Goal: Navigation & Orientation: Find specific page/section

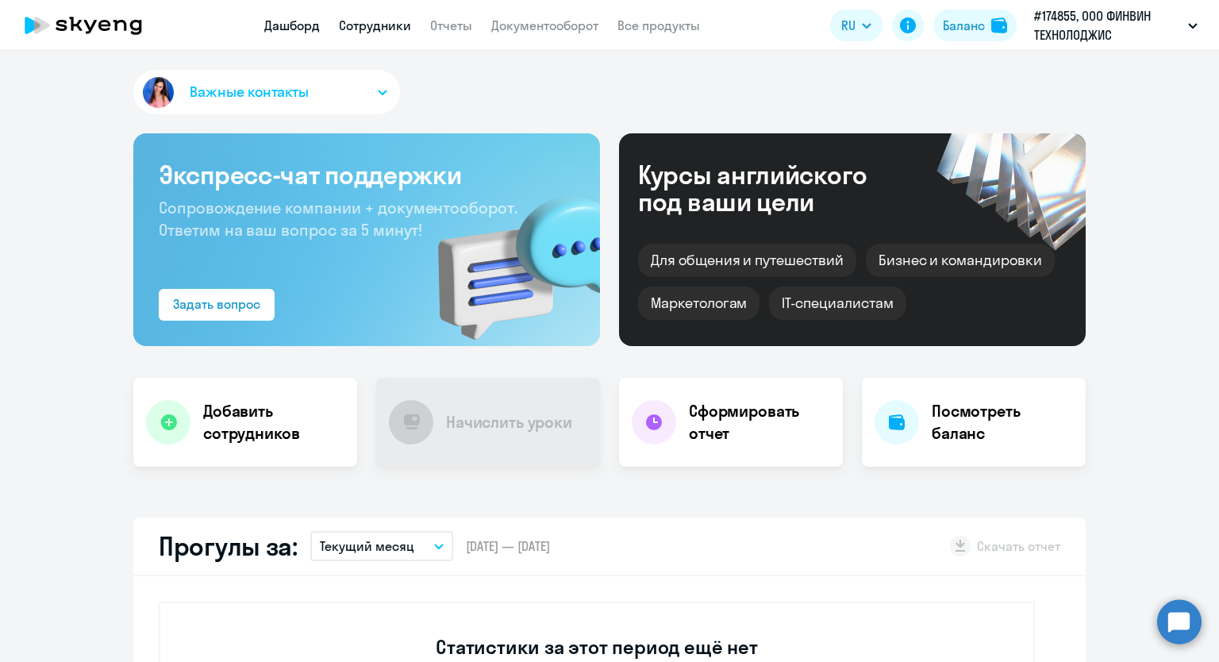
click at [355, 25] on link "Сотрудники" at bounding box center [375, 25] width 72 height 16
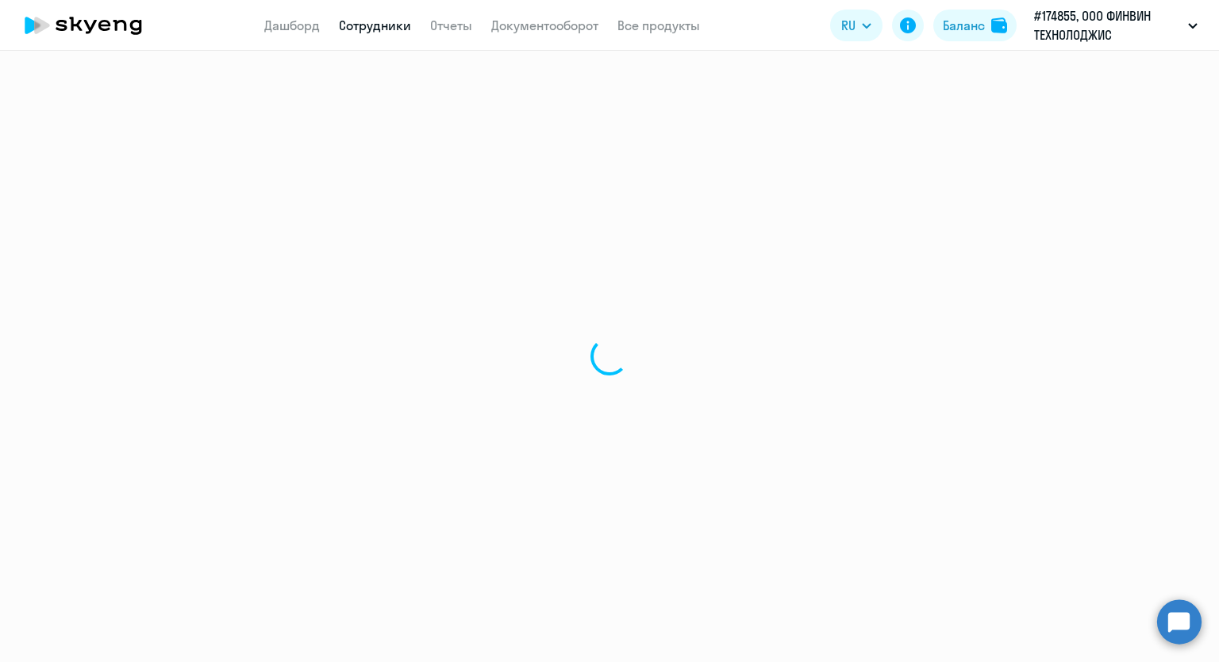
select select "30"
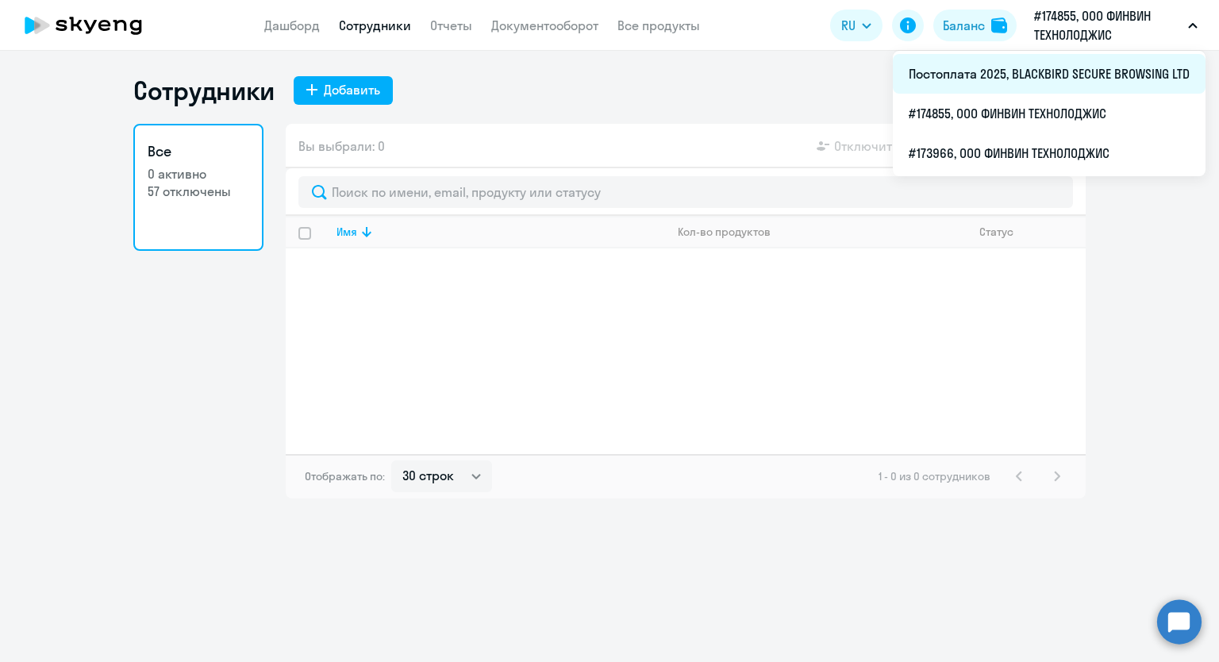
click at [1054, 75] on li "Постоплата 2025, BLACKBIRD SECURE BROWSING LTD" at bounding box center [1049, 74] width 313 height 40
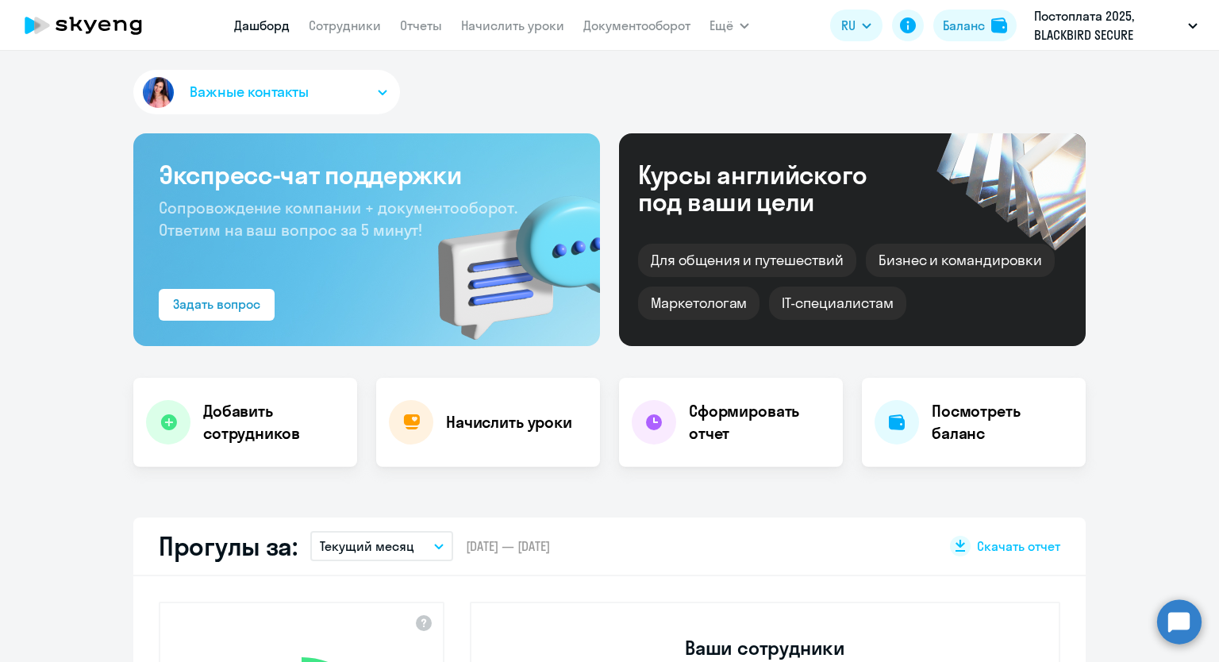
select select "30"
click at [344, 29] on link "Сотрудники" at bounding box center [345, 25] width 72 height 16
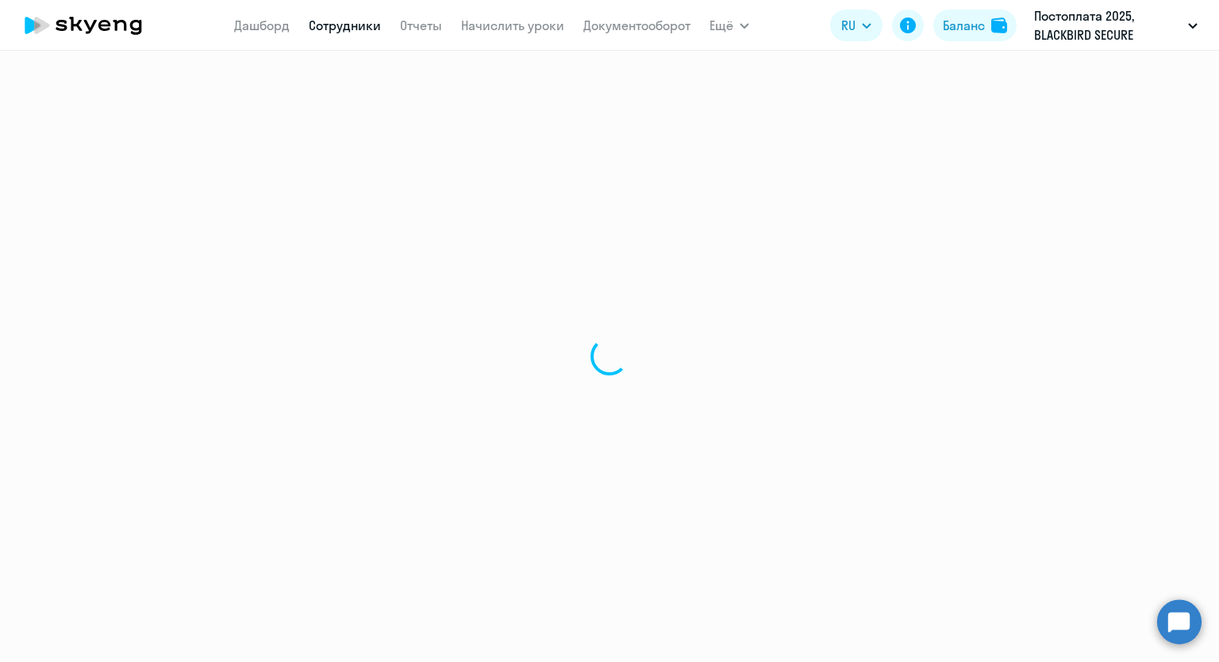
select select "30"
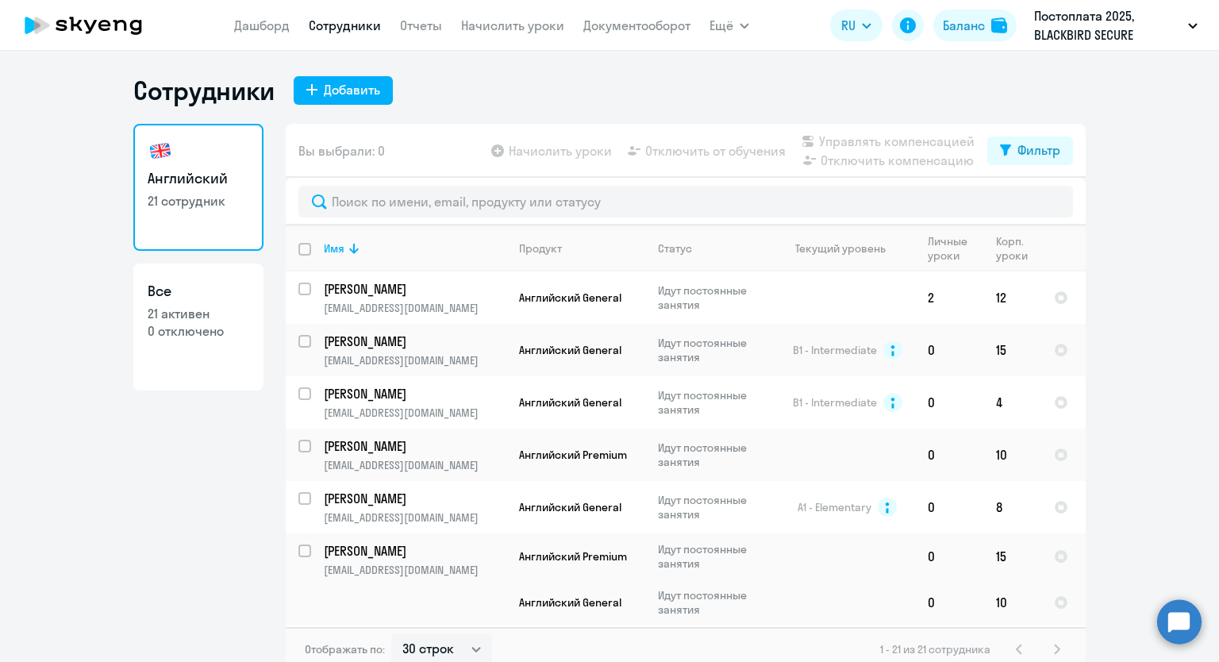
click at [181, 310] on p "21 активен" at bounding box center [199, 313] width 102 height 17
select select "30"
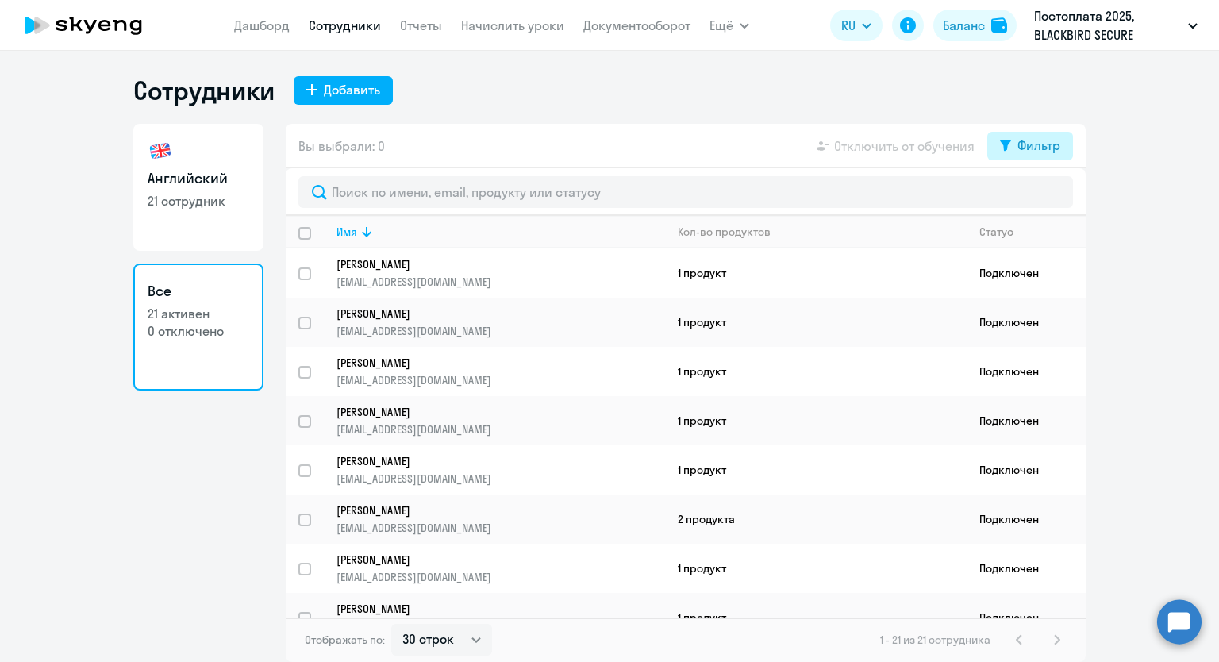
click at [1000, 141] on icon at bounding box center [1005, 146] width 11 height 12
click at [1051, 199] on span at bounding box center [1047, 198] width 27 height 16
click at [1034, 198] on input "checkbox" at bounding box center [1033, 197] width 1 height 1
checkbox input "true"
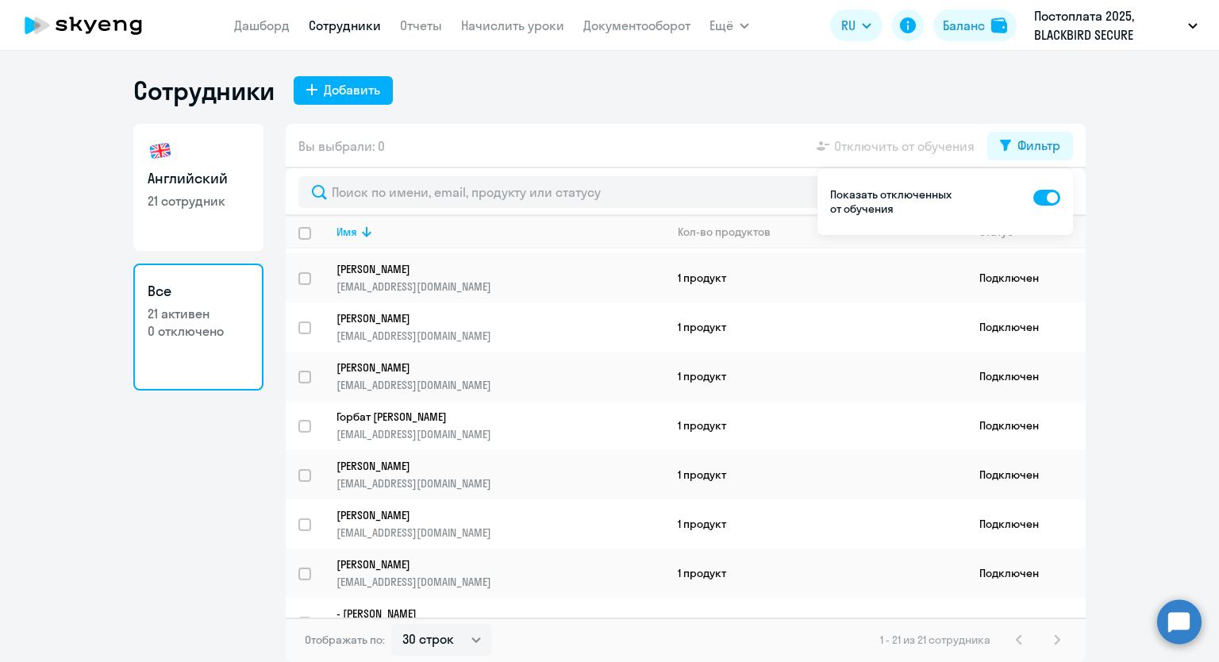
scroll to position [677, 0]
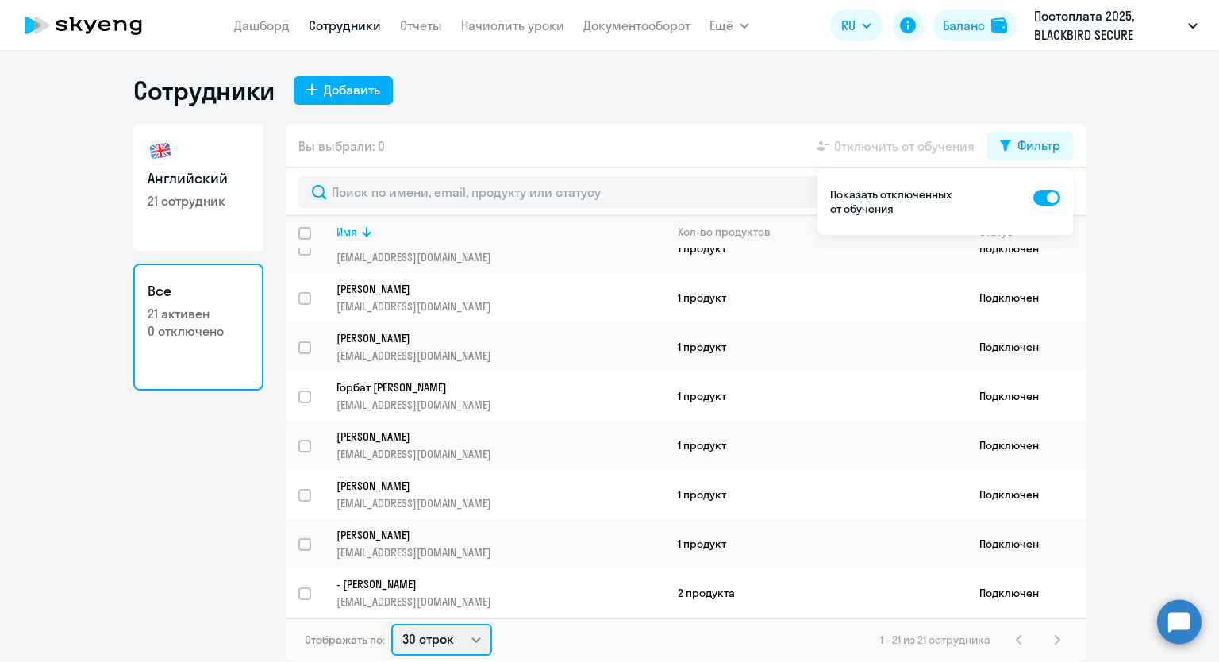
click at [468, 636] on select "30 строк 50 строк 100 строк" at bounding box center [441, 640] width 101 height 32
select select "50"
click at [391, 624] on select "30 строк 50 строк 100 строк" at bounding box center [441, 640] width 101 height 32
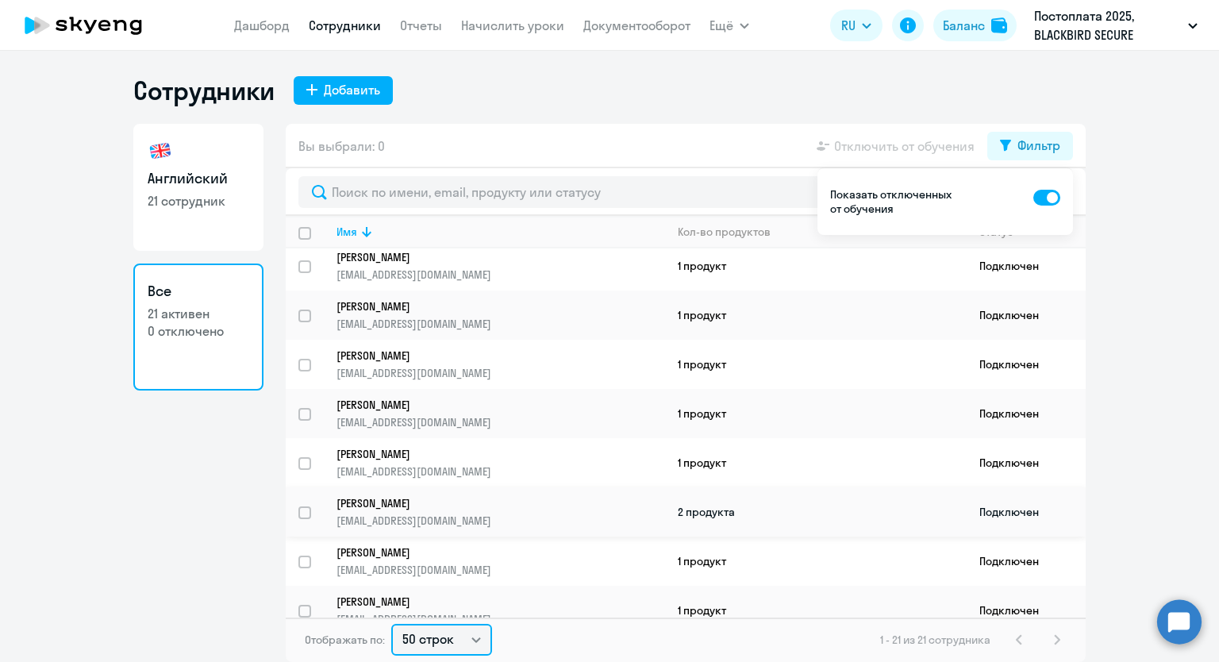
scroll to position [0, 0]
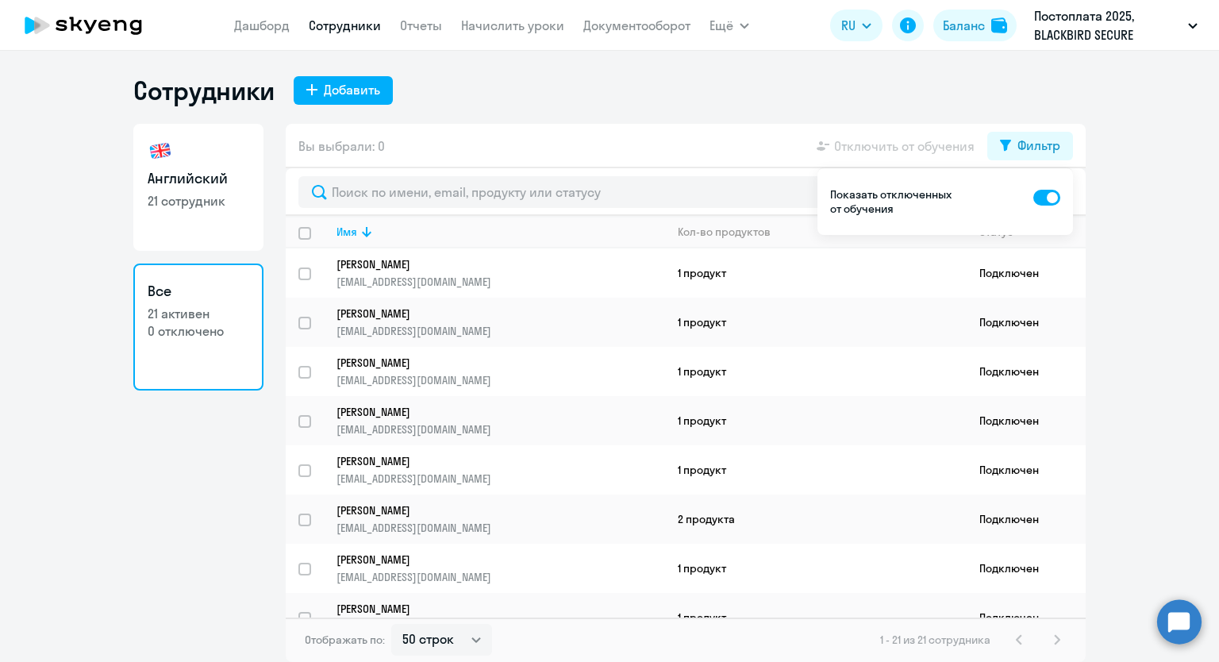
click at [1041, 199] on span at bounding box center [1047, 198] width 27 height 16
click at [1034, 198] on input "checkbox" at bounding box center [1033, 197] width 1 height 1
checkbox input "false"
click at [254, 25] on link "Дашборд" at bounding box center [262, 25] width 56 height 16
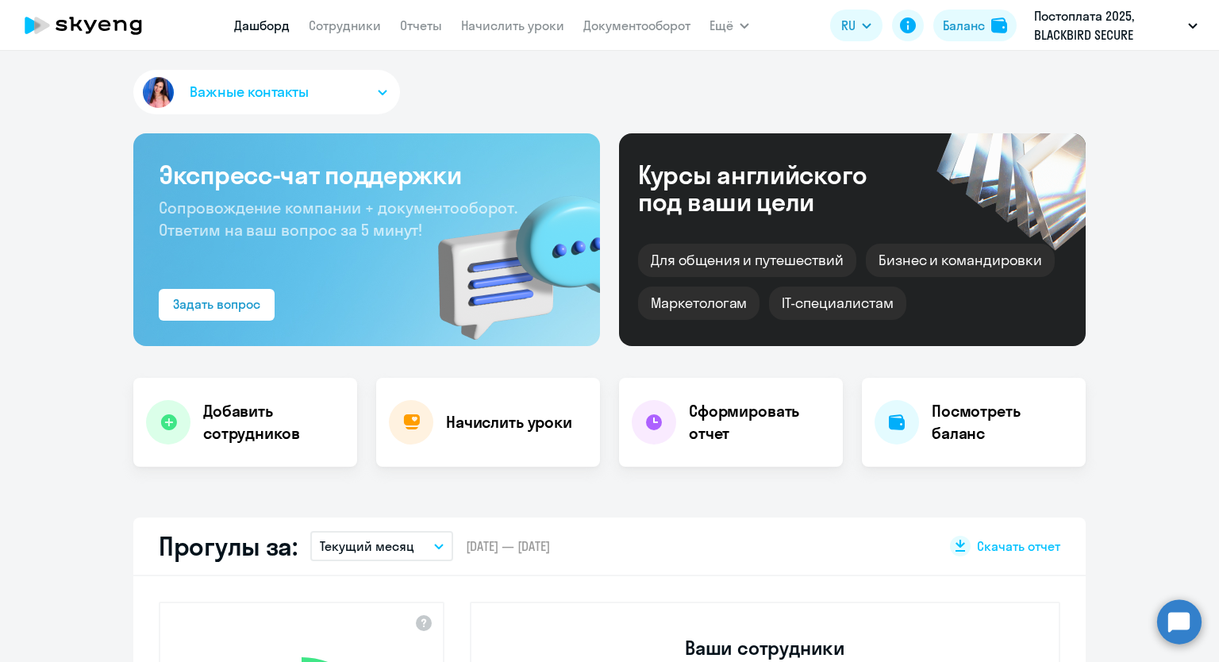
select select "30"
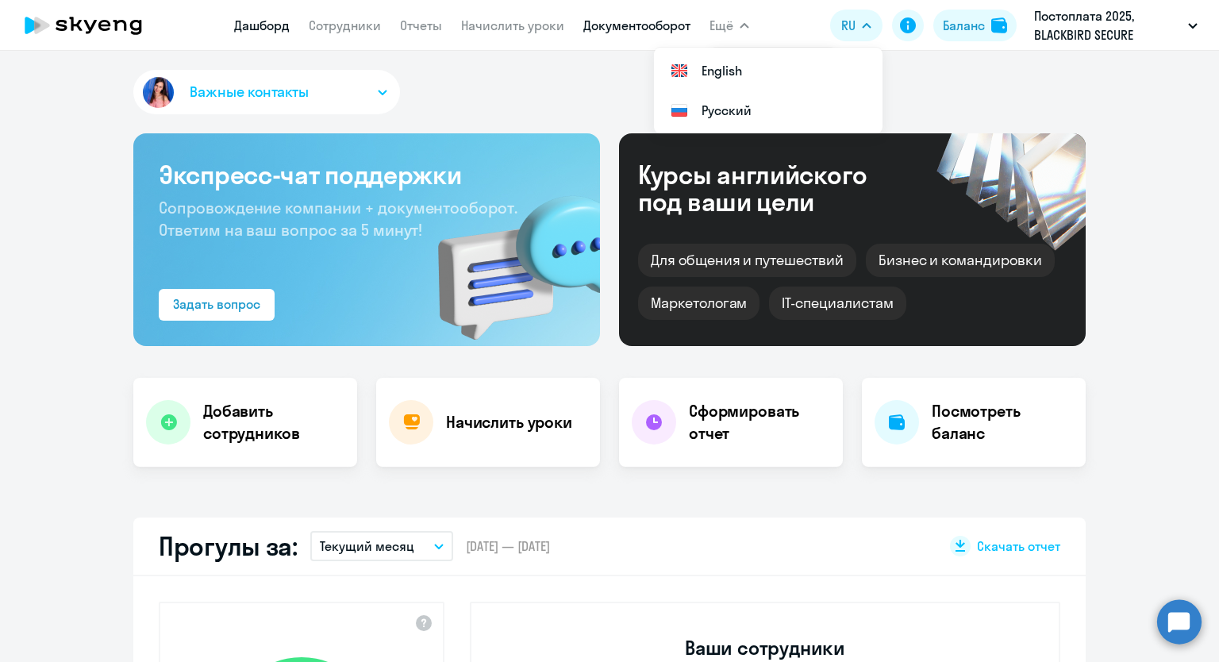
click at [670, 32] on link "Документооборот" at bounding box center [637, 25] width 107 height 16
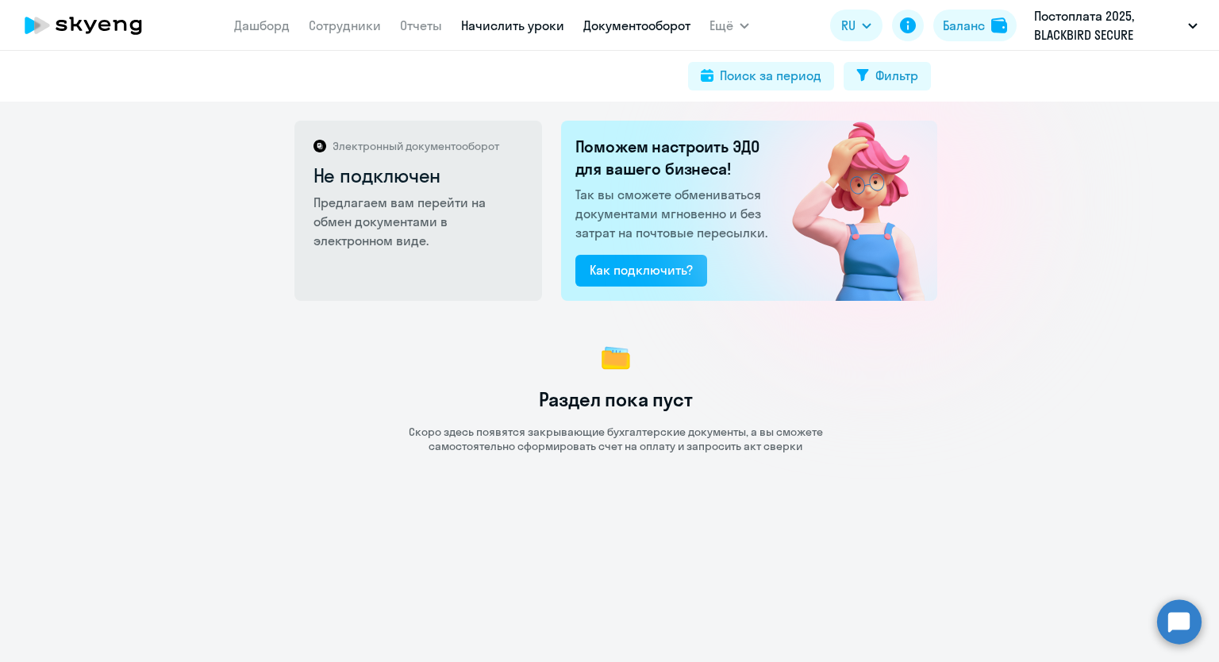
click at [503, 26] on link "Начислить уроки" at bounding box center [512, 25] width 103 height 16
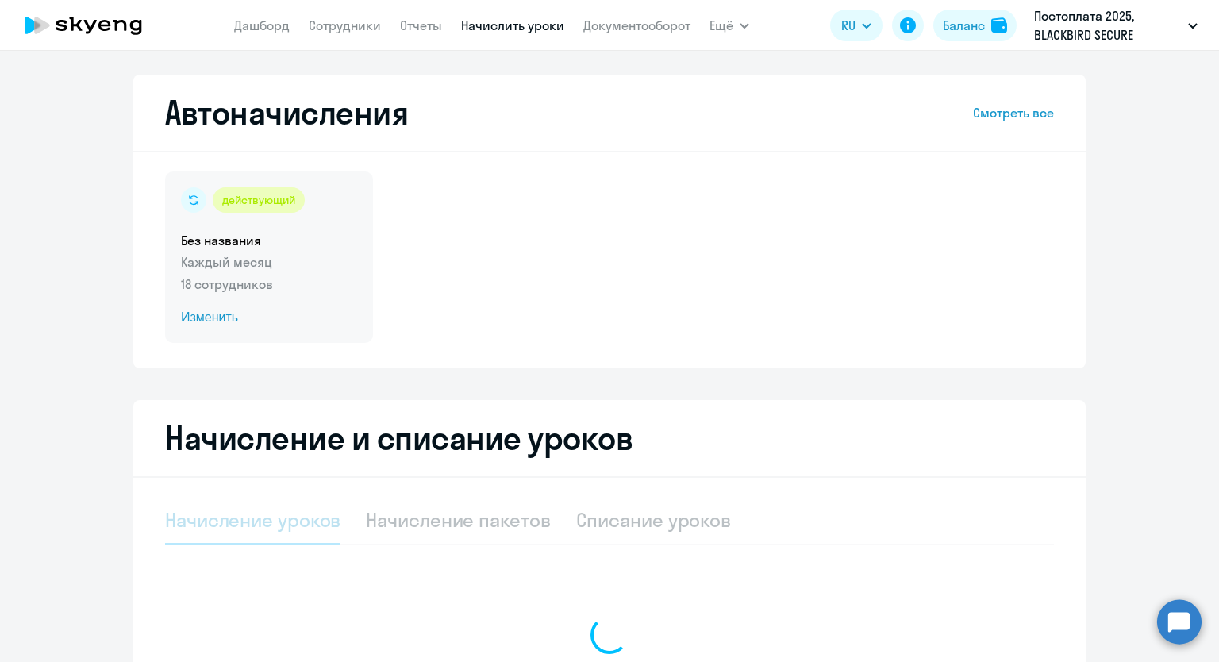
select select "10"
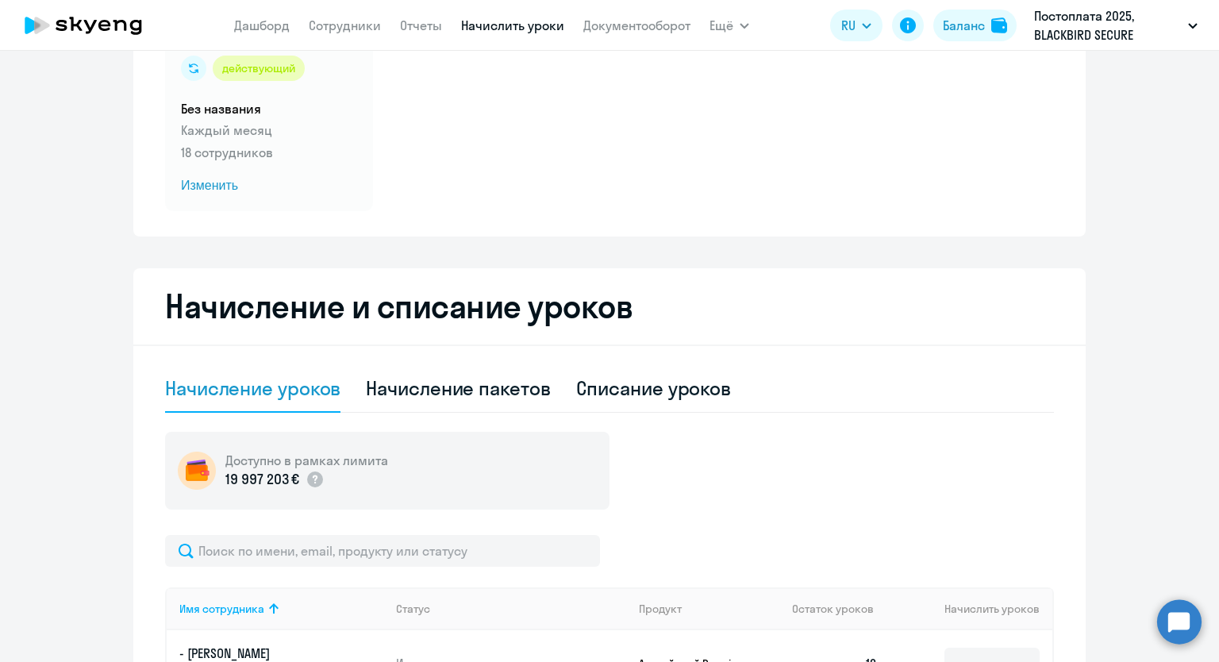
scroll to position [79, 0]
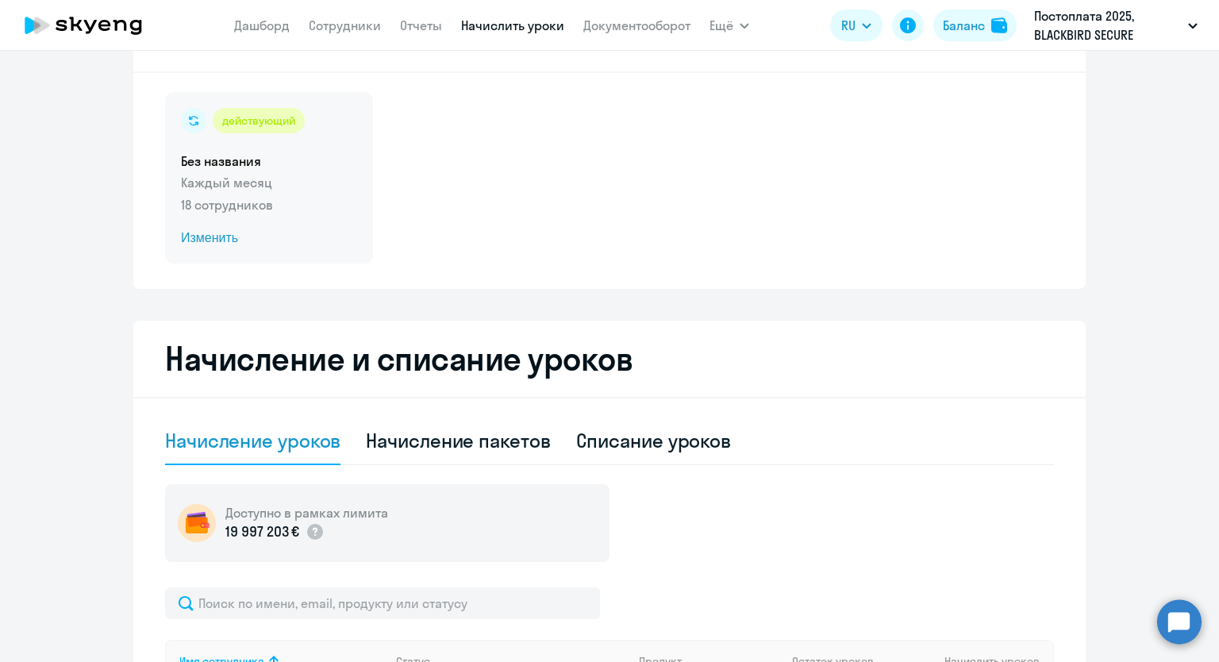
click at [226, 242] on span "Изменить" at bounding box center [269, 238] width 176 height 19
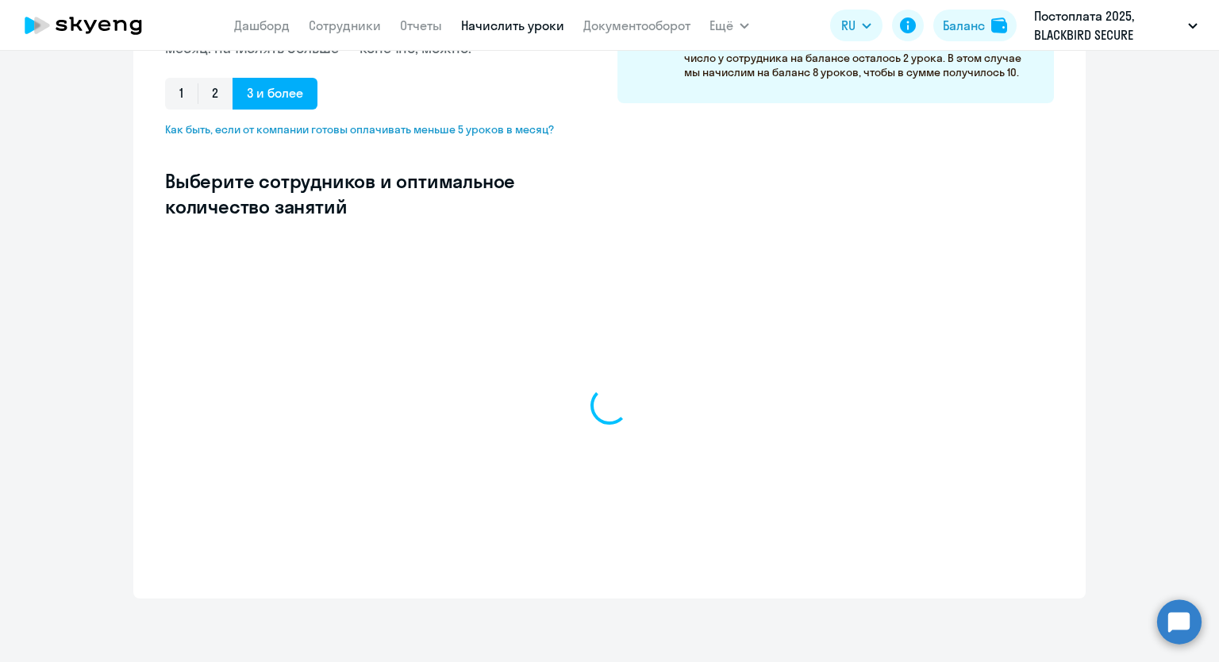
select select "10"
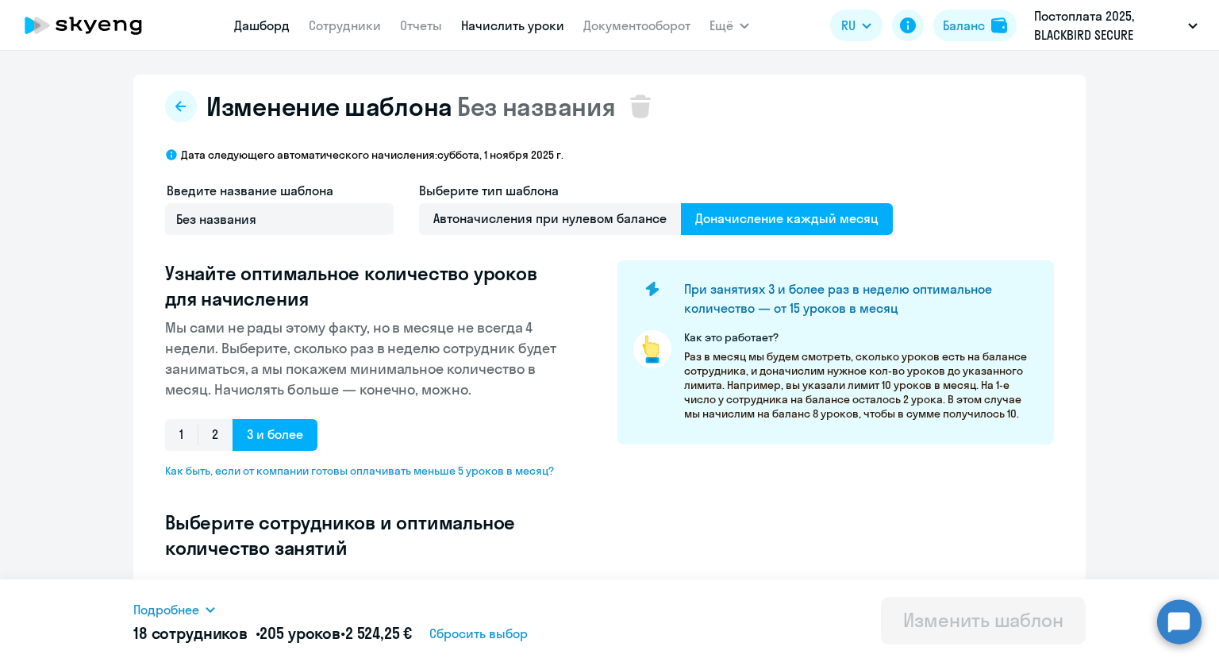
click at [255, 29] on link "Дашборд" at bounding box center [262, 25] width 56 height 16
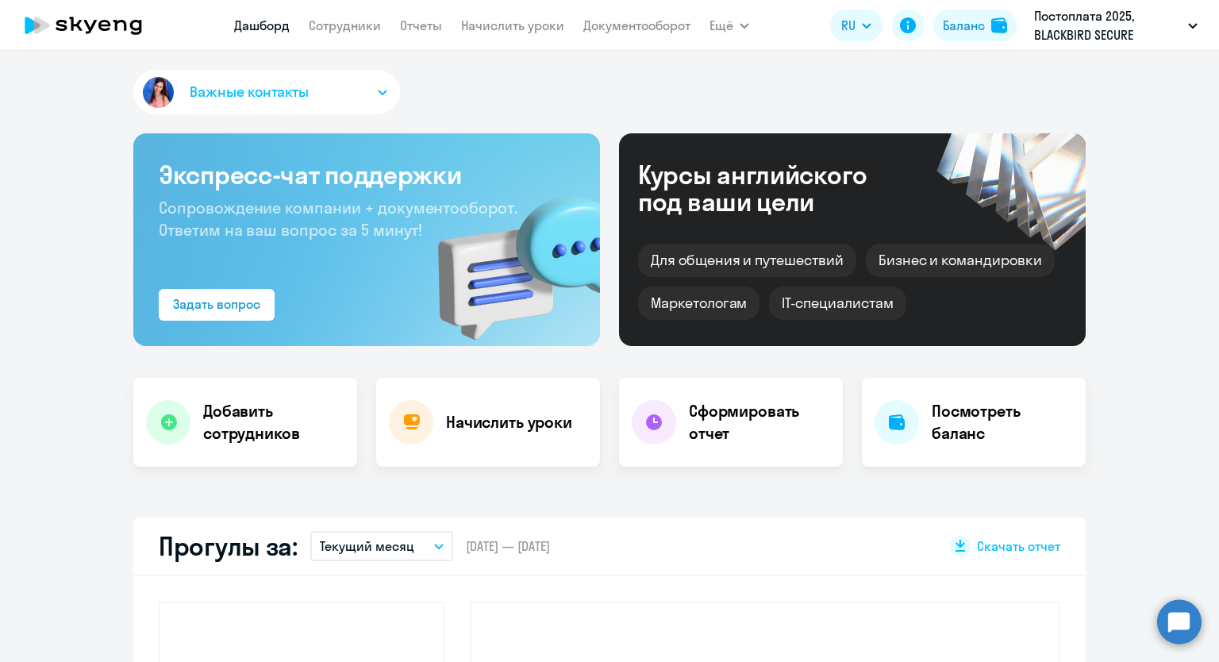
select select "30"
click at [616, 37] on nav "[PERSON_NAME] Отчеты Начислить уроки Документооборот" at bounding box center [462, 26] width 456 height 32
click at [612, 28] on link "Документооборот" at bounding box center [637, 25] width 107 height 16
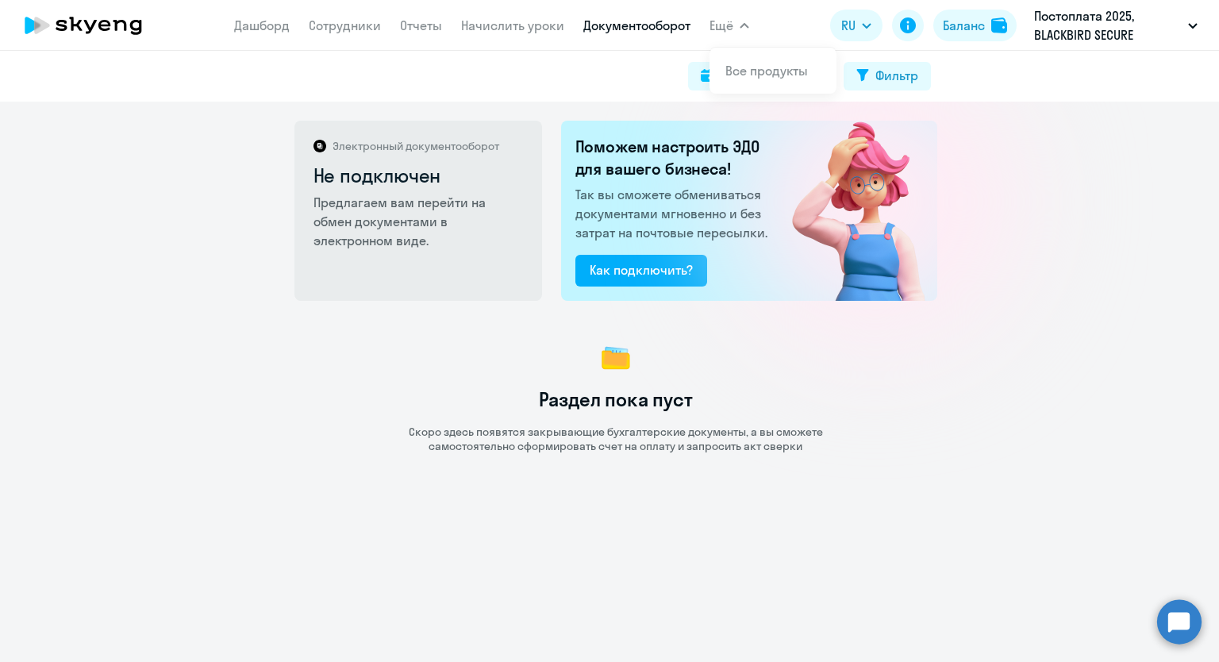
click at [714, 27] on span "Ещё" at bounding box center [722, 25] width 24 height 19
click at [736, 27] on button "Ещё" at bounding box center [730, 26] width 40 height 32
click at [762, 66] on link "Все продукты" at bounding box center [767, 71] width 83 height 16
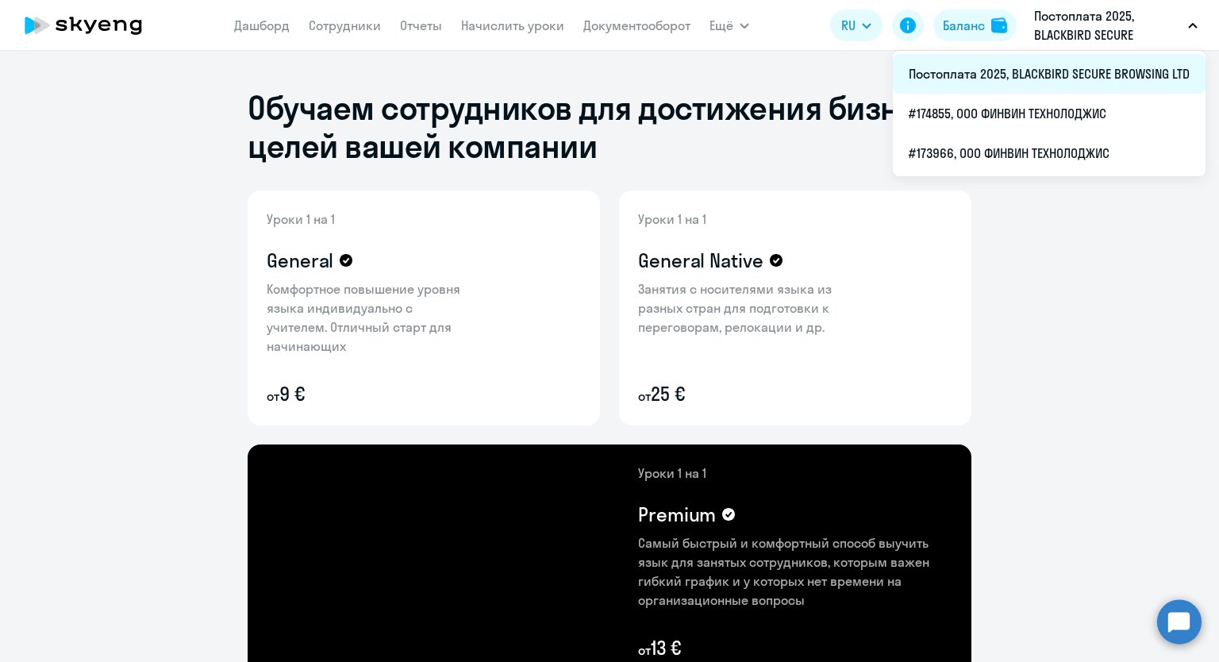
click at [1051, 70] on li "Постоплата 2025, BLACKBIRD SECURE BROWSING LTD" at bounding box center [1049, 74] width 313 height 40
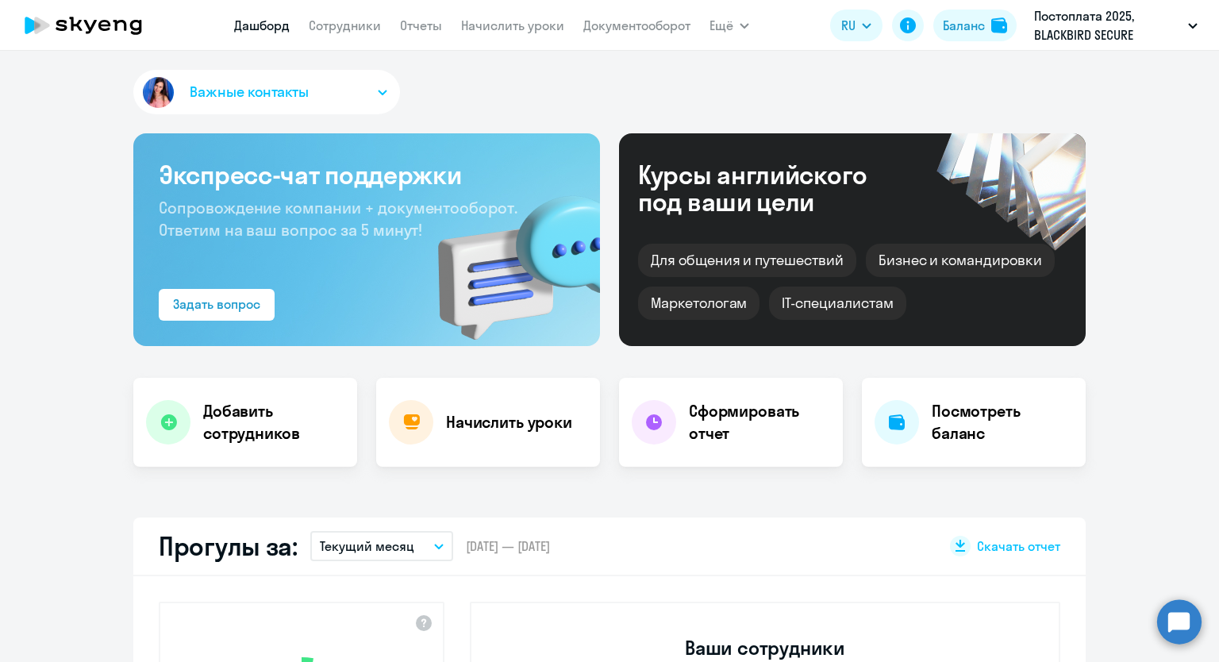
select select "30"
click at [379, 91] on icon "button" at bounding box center [383, 93] width 8 height 4
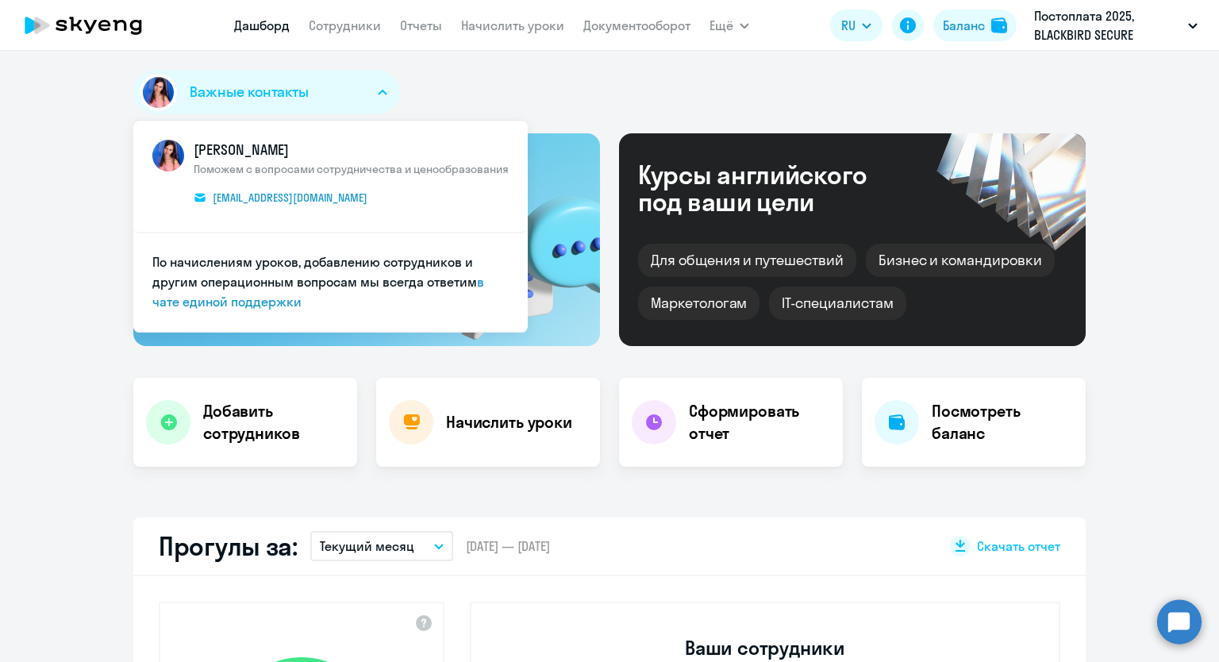
click at [378, 91] on icon "button" at bounding box center [383, 93] width 10 height 6
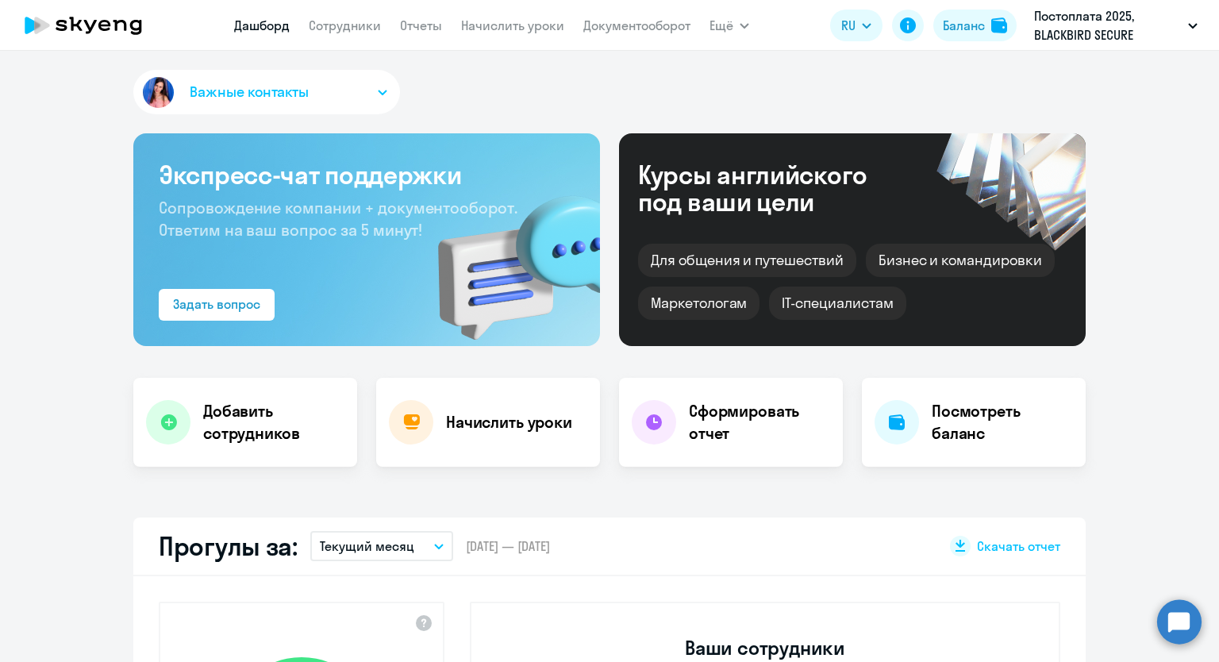
click at [350, 34] on app-menu-item-link "Сотрудники" at bounding box center [345, 26] width 72 height 20
click at [349, 31] on link "Сотрудники" at bounding box center [345, 25] width 72 height 16
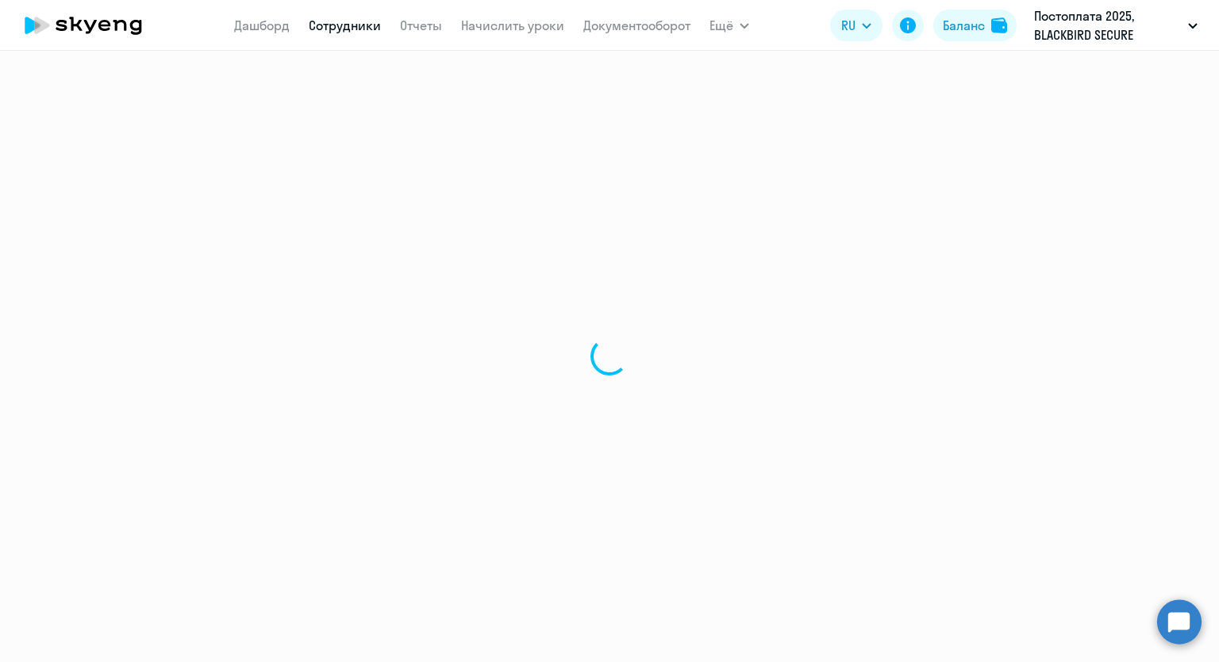
select select "30"
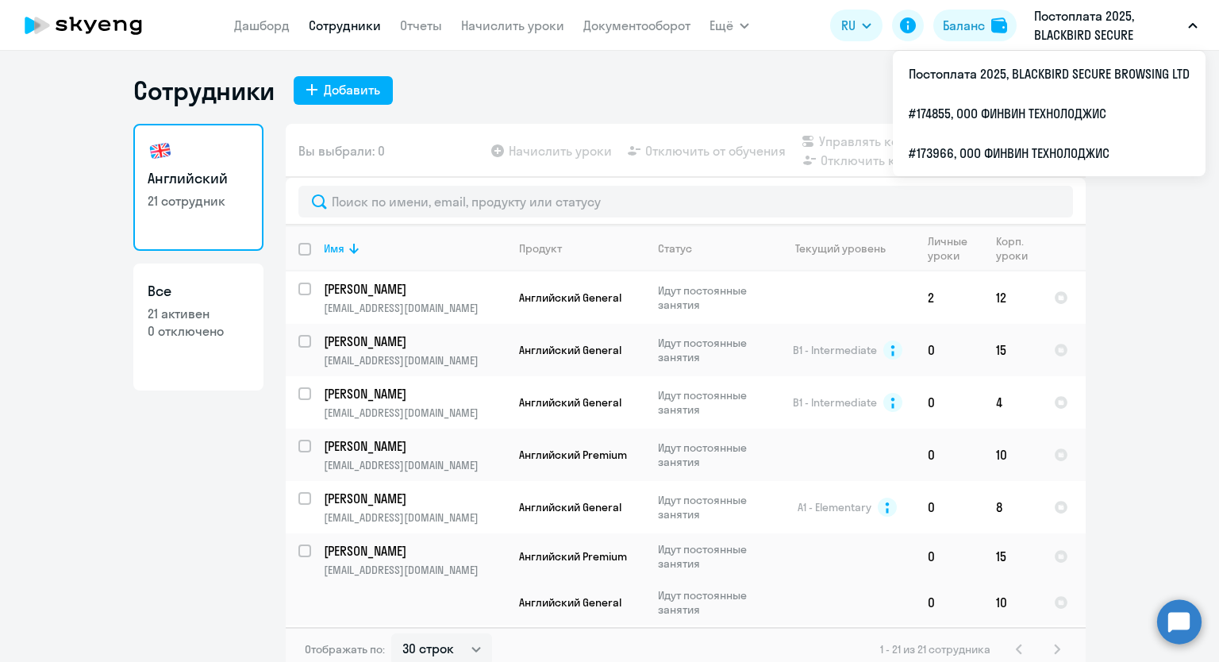
click at [1188, 22] on button "Постоплата 2025, BLACKBIRD SECURE BROWSING LTD" at bounding box center [1115, 25] width 179 height 38
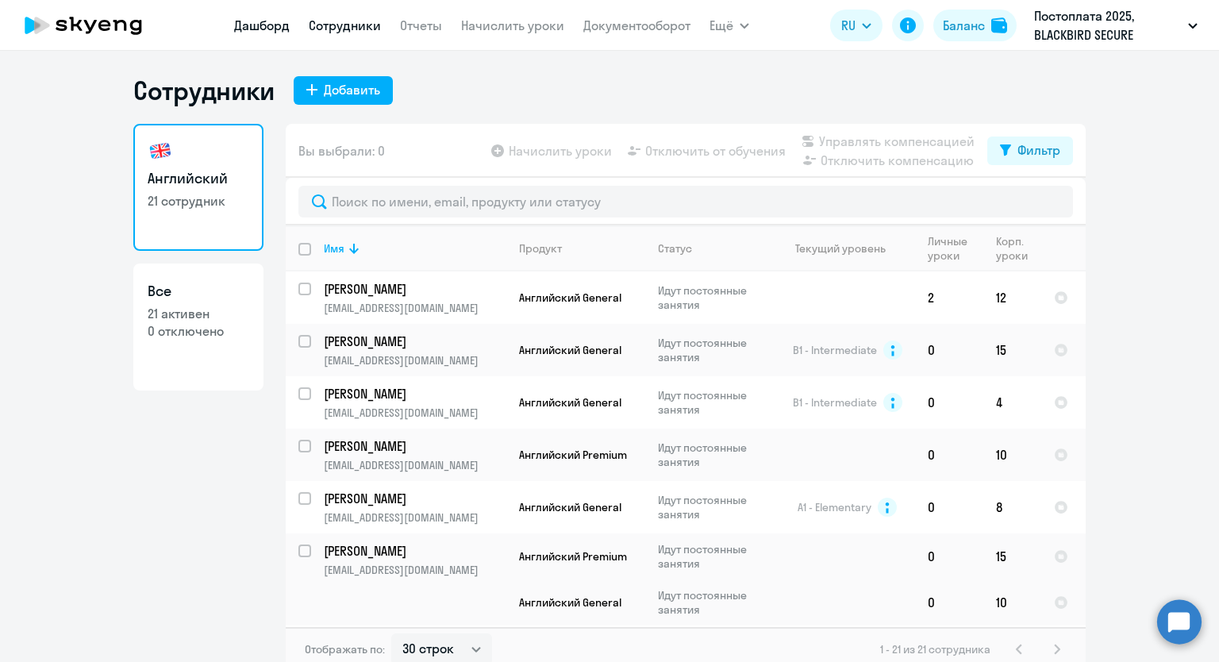
click at [241, 22] on link "Дашборд" at bounding box center [262, 25] width 56 height 16
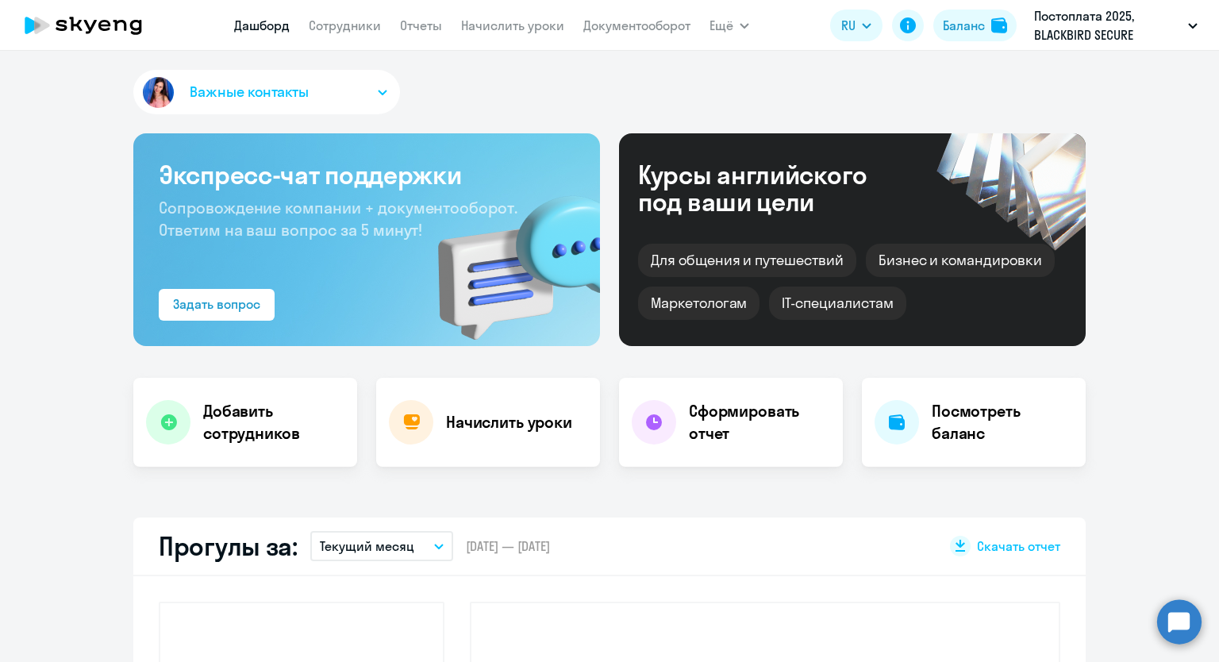
select select "30"
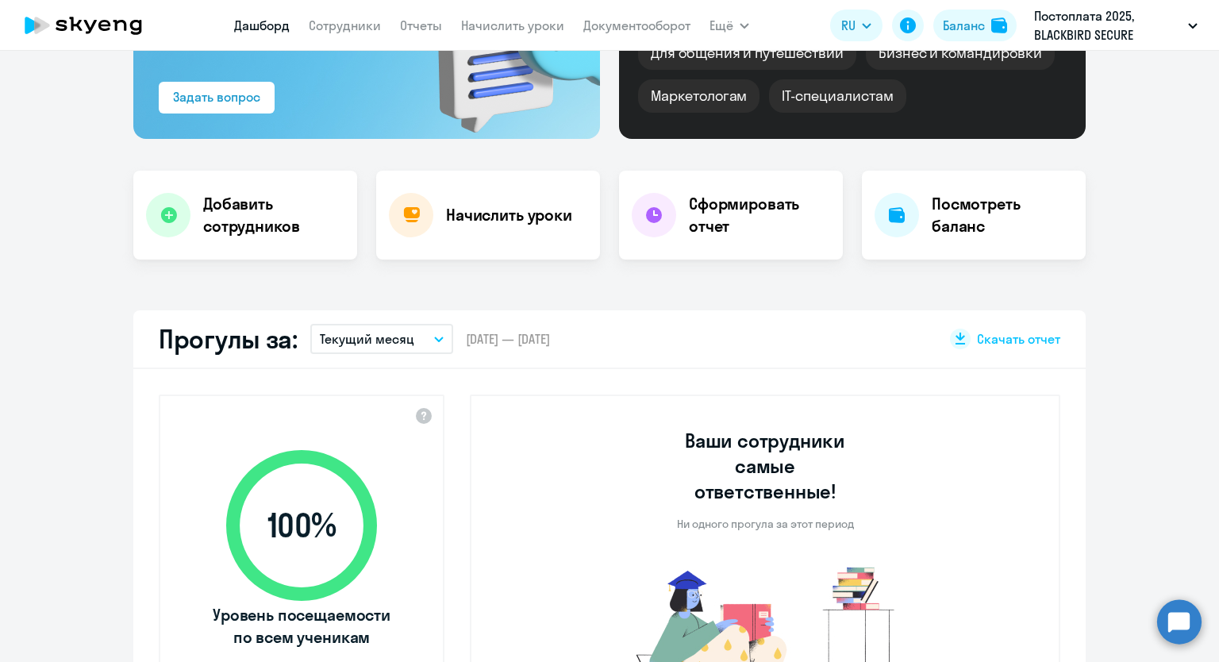
scroll to position [79, 0]
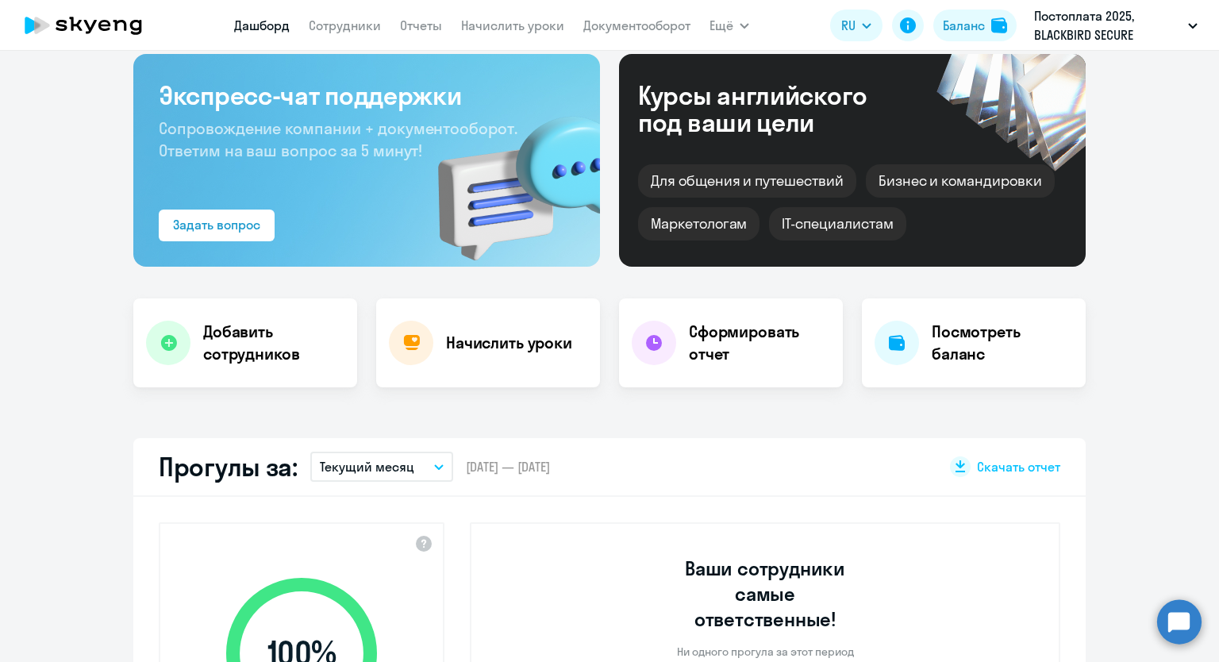
click at [434, 465] on icon "button" at bounding box center [439, 467] width 10 height 6
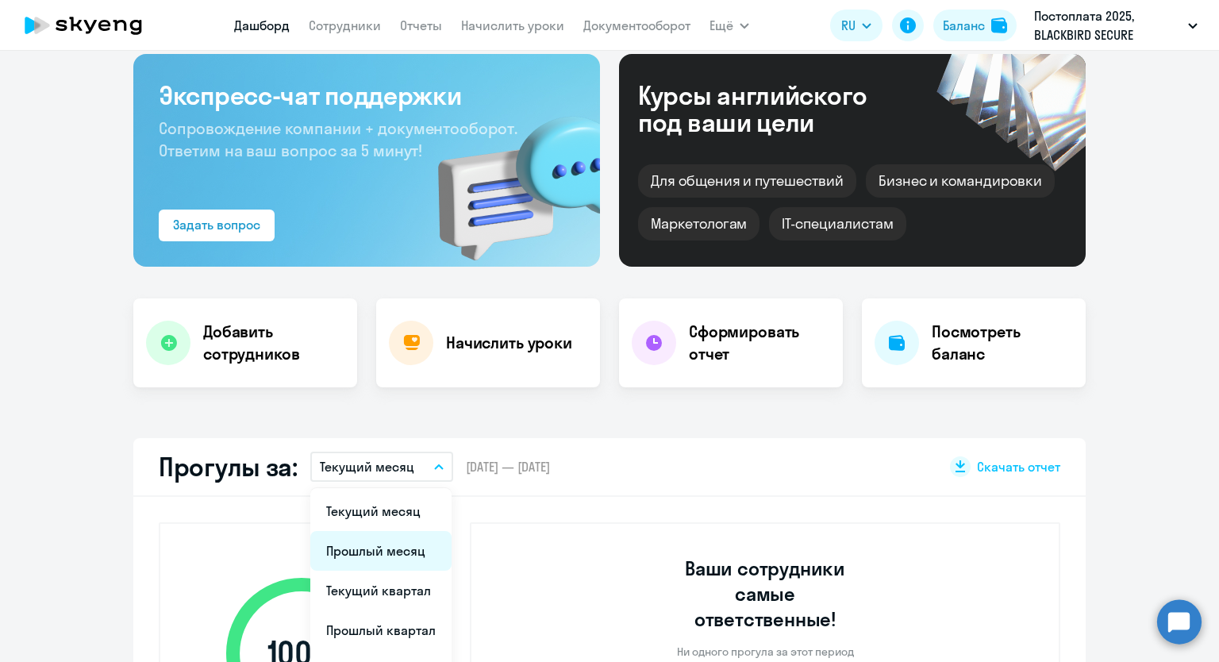
click at [382, 557] on li "Прошлый месяц" at bounding box center [380, 551] width 141 height 40
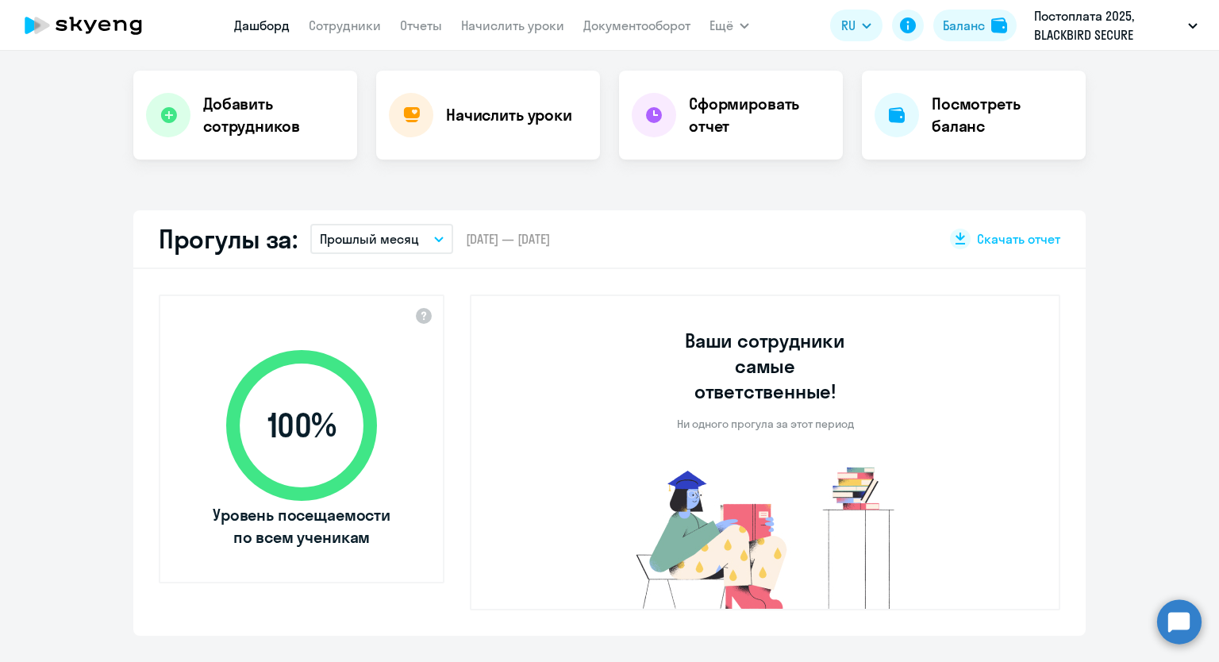
scroll to position [318, 0]
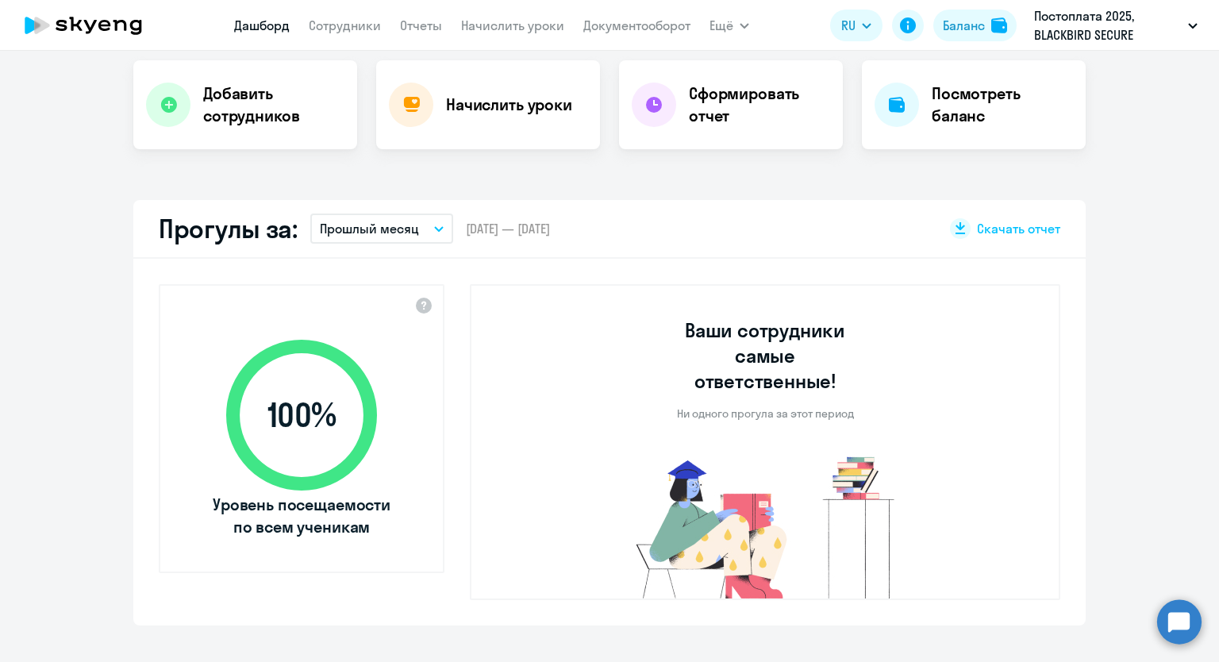
click at [434, 228] on icon "button" at bounding box center [439, 229] width 10 height 6
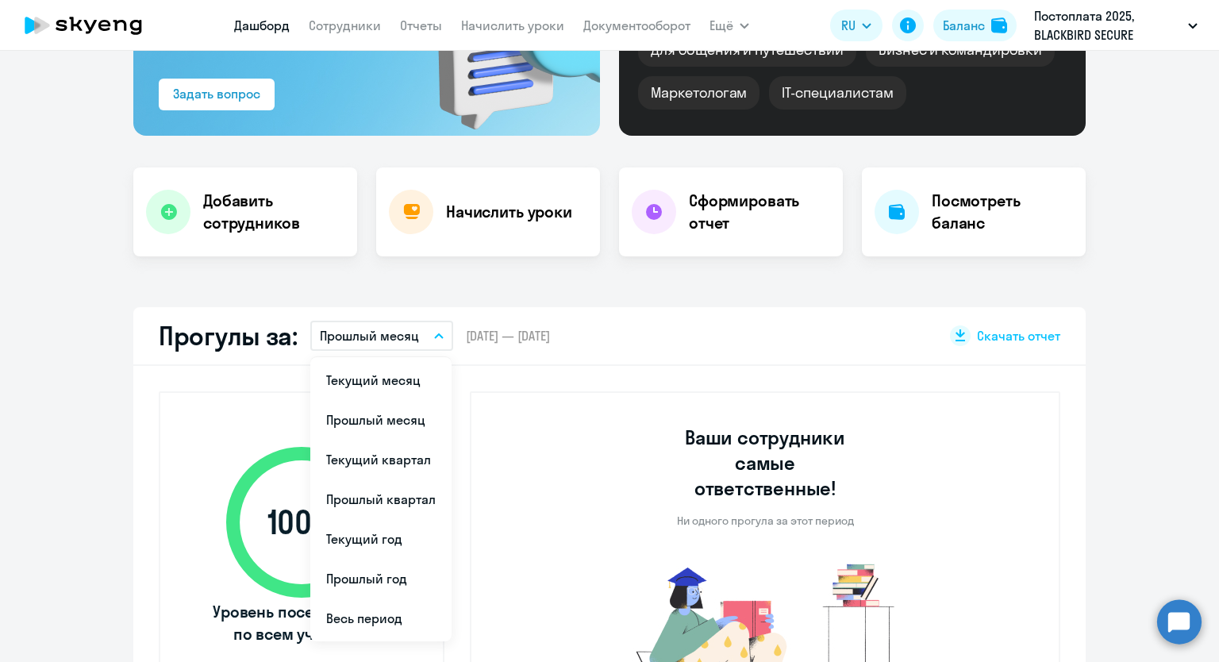
scroll to position [0, 0]
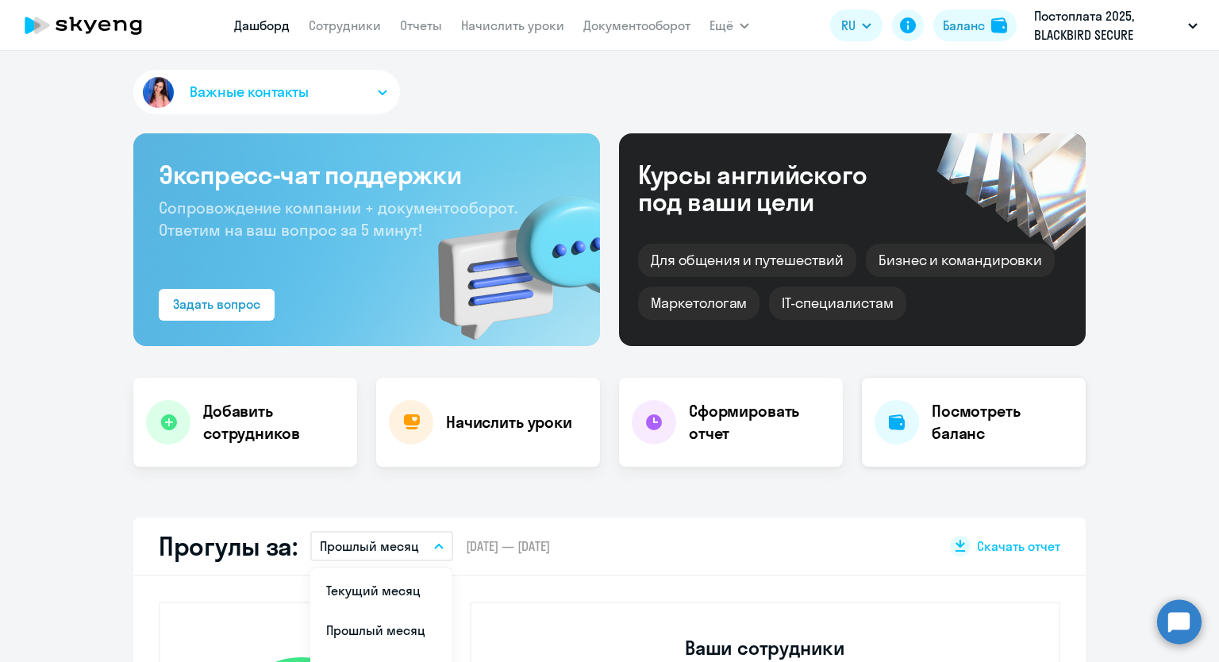
click at [932, 416] on h4 "Посмотреть баланс" at bounding box center [1002, 422] width 141 height 44
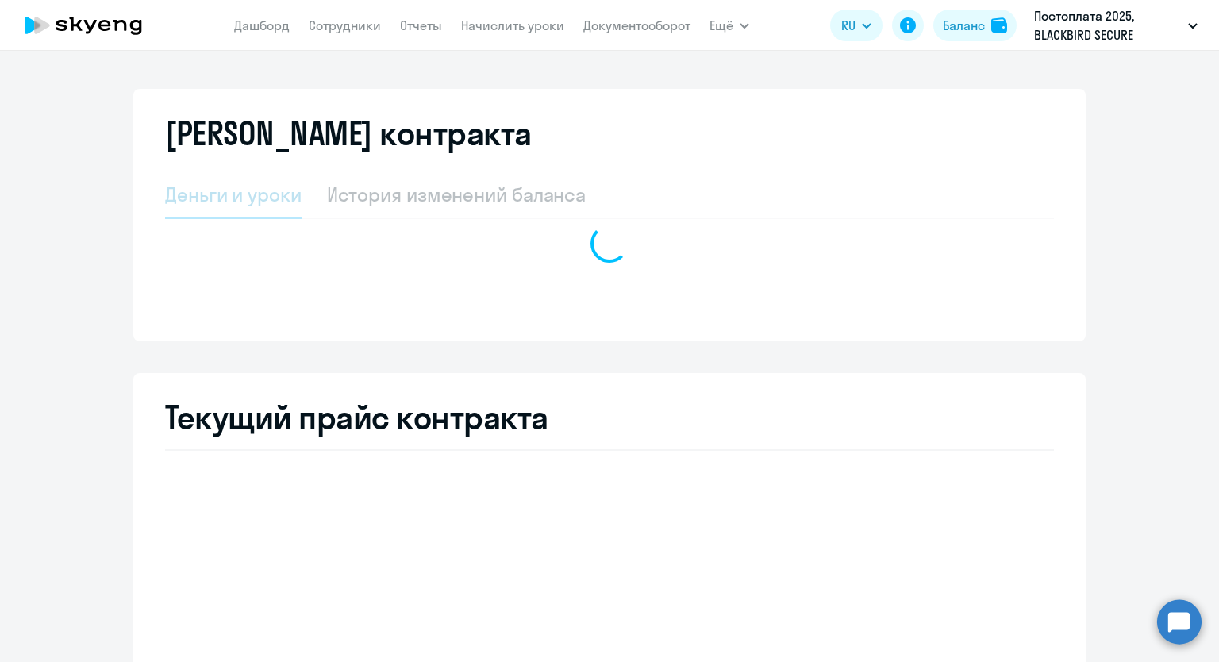
select select "english_adult_not_native_speaker"
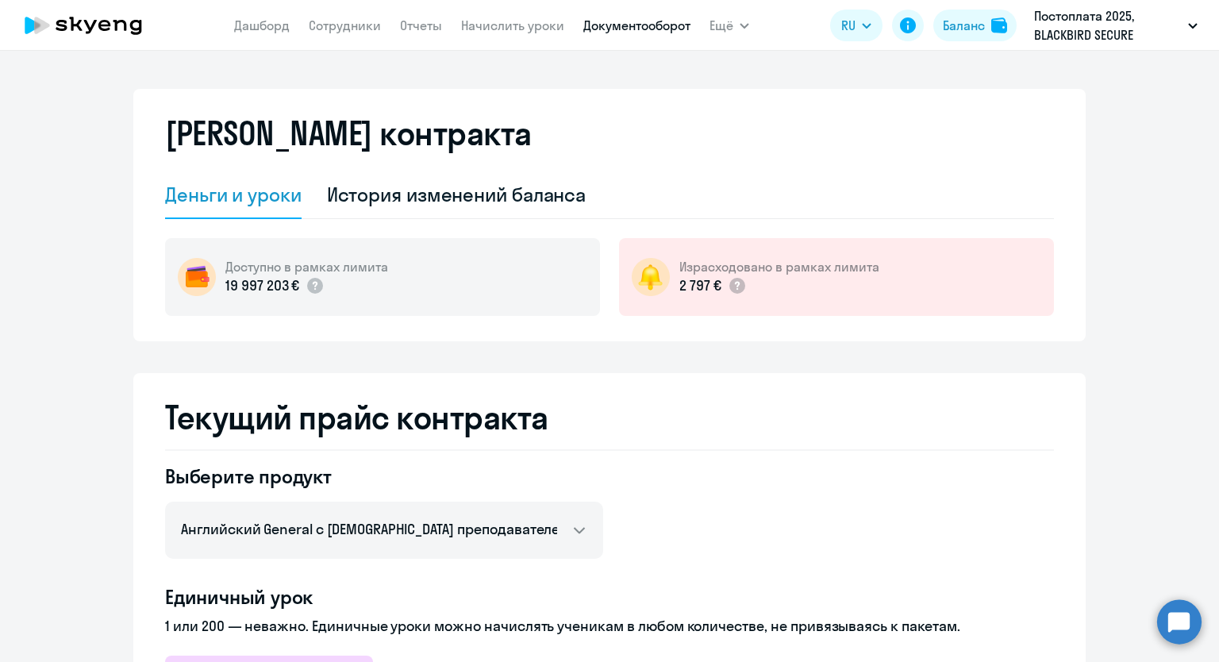
click at [605, 25] on link "Документооборот" at bounding box center [637, 25] width 107 height 16
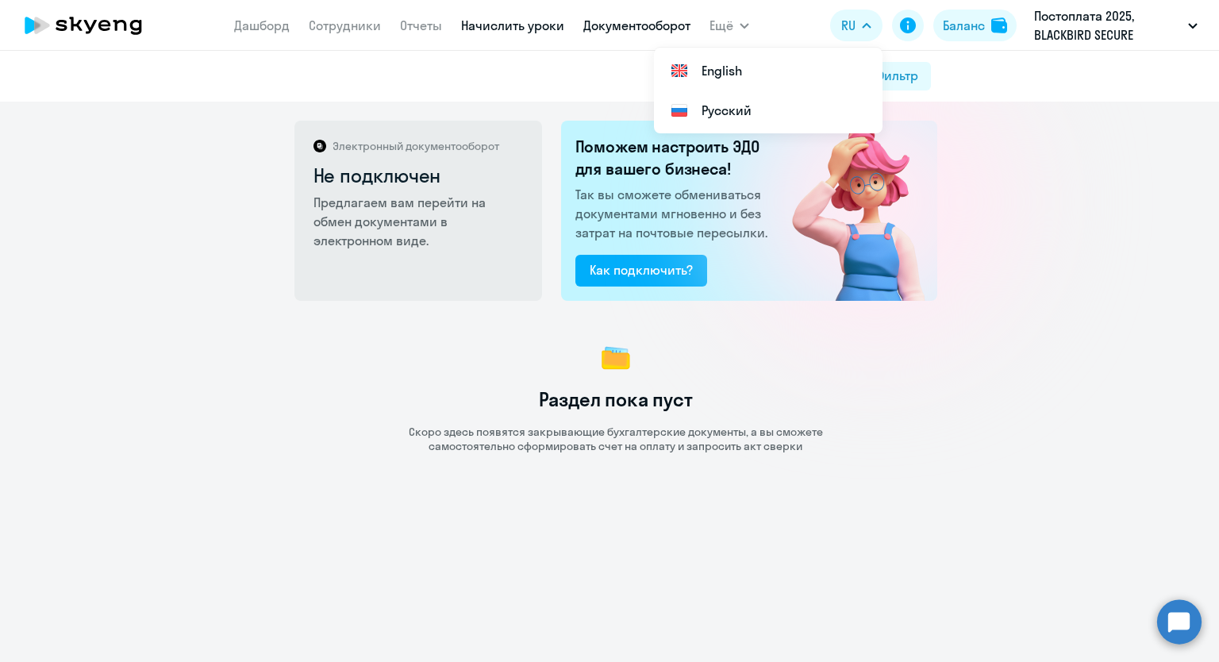
click at [540, 26] on link "Начислить уроки" at bounding box center [512, 25] width 103 height 16
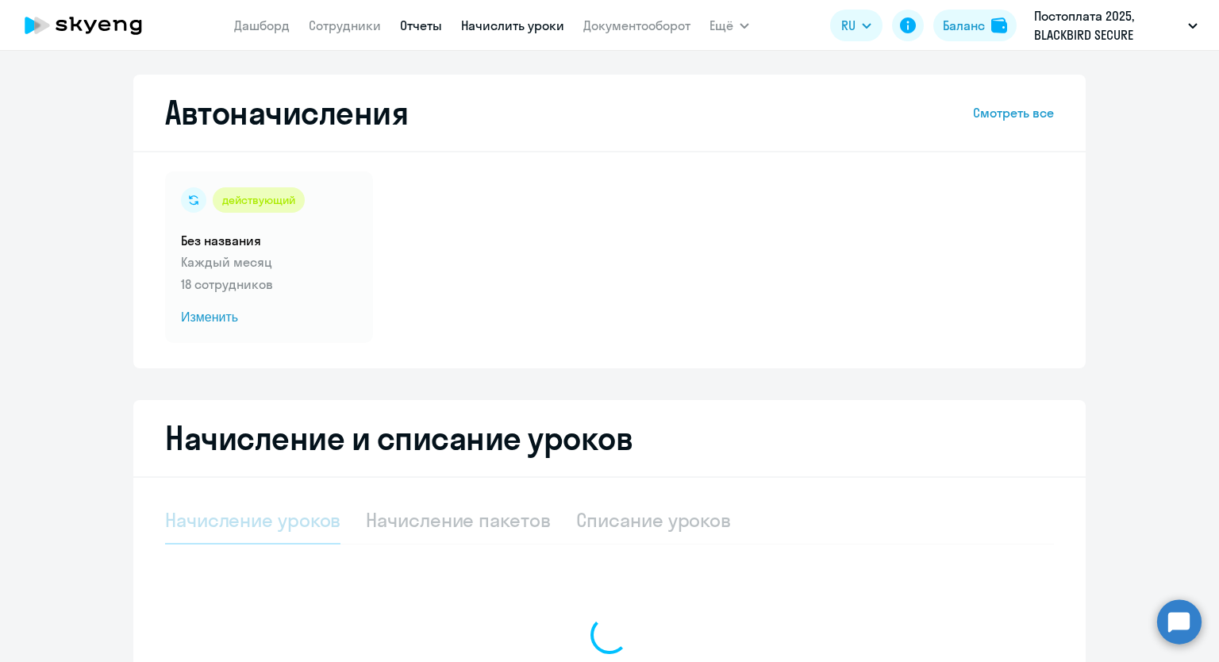
select select "10"
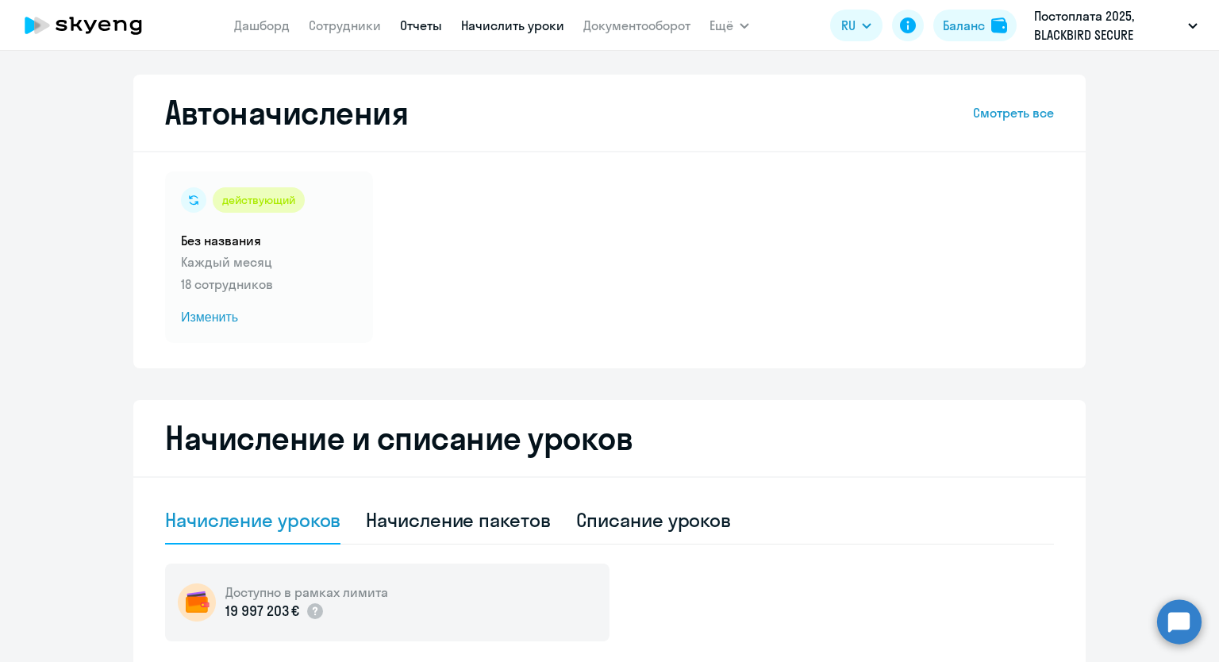
click at [421, 25] on link "Отчеты" at bounding box center [421, 25] width 42 height 16
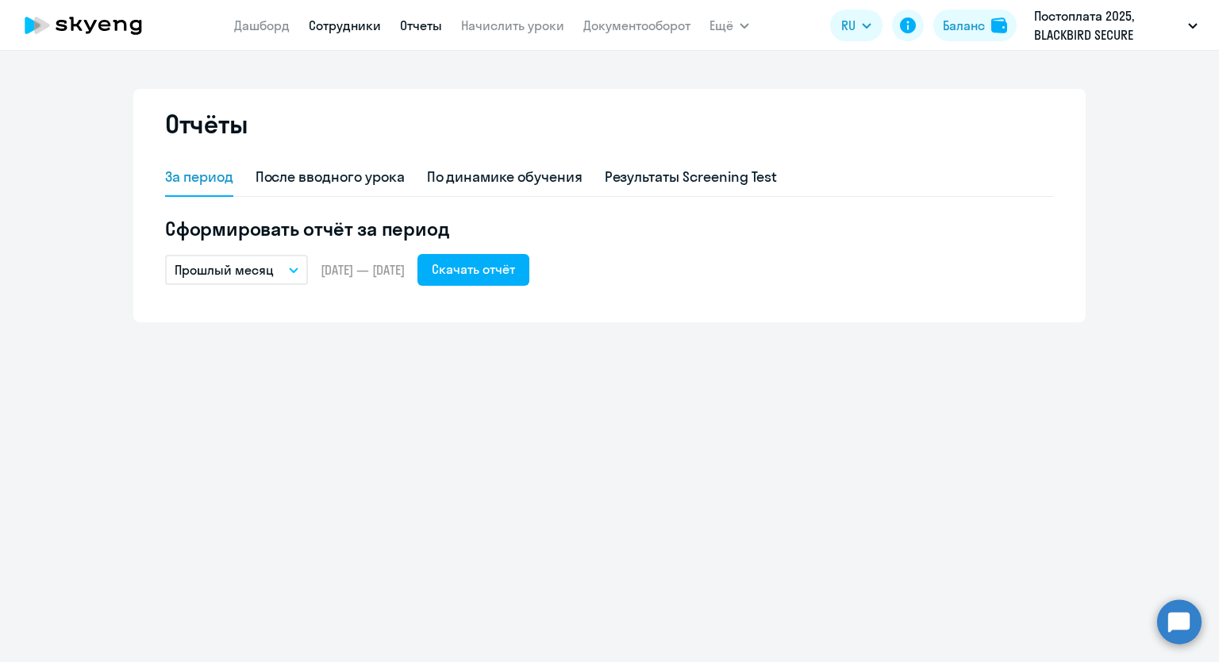
click at [324, 25] on link "Сотрудники" at bounding box center [345, 25] width 72 height 16
select select "30"
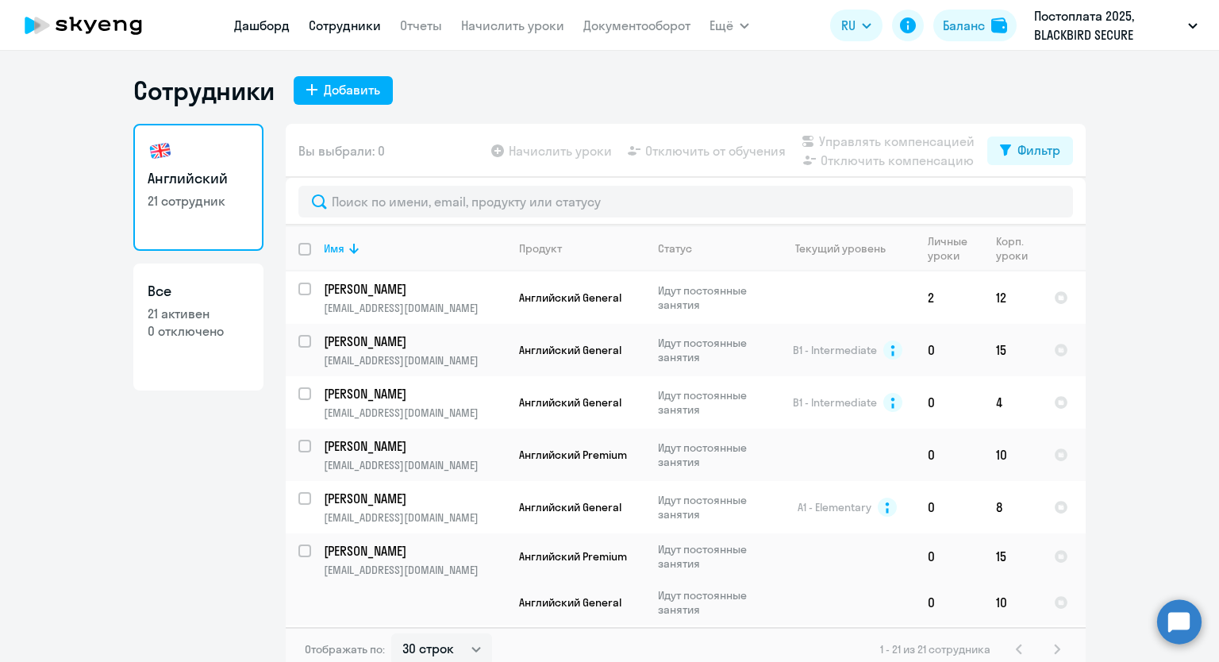
click at [267, 27] on link "Дашборд" at bounding box center [262, 25] width 56 height 16
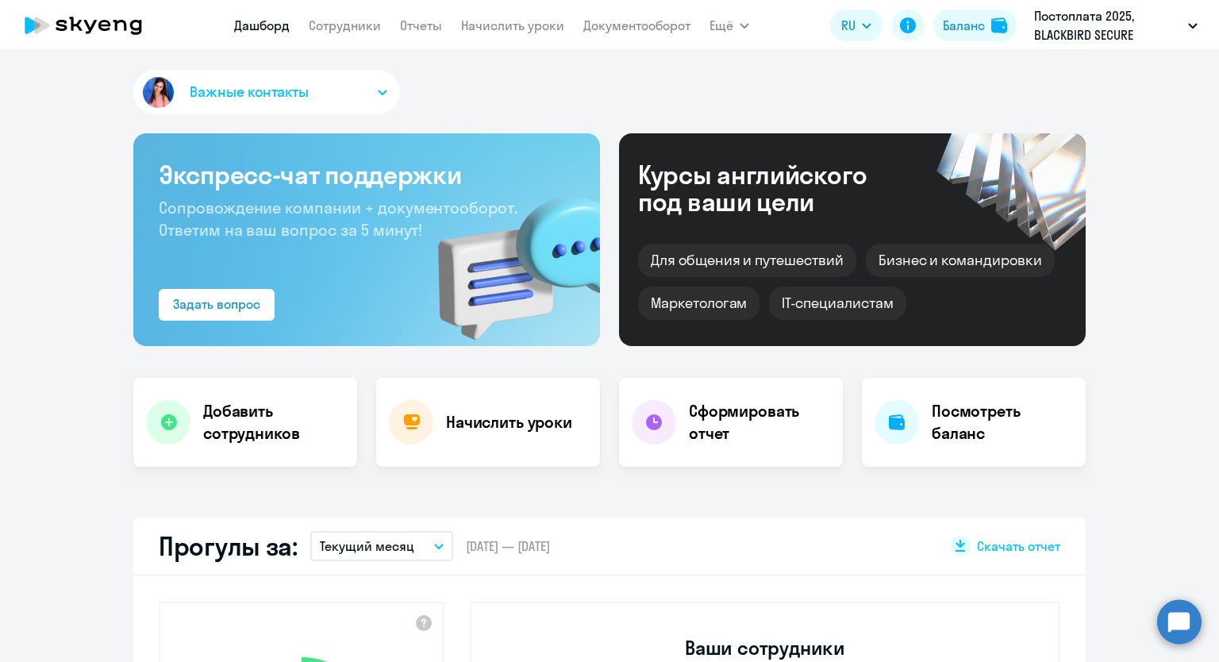
select select "30"
